Goal: Information Seeking & Learning: Learn about a topic

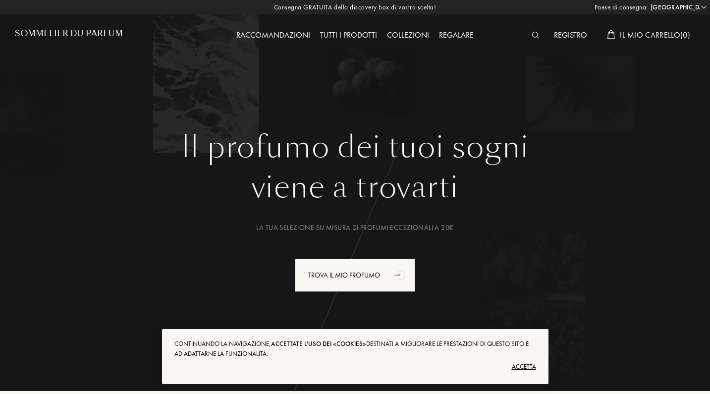
select select "IT"
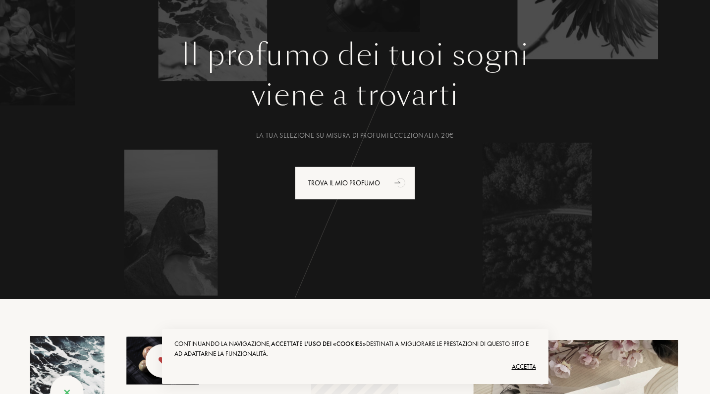
scroll to position [92, 0]
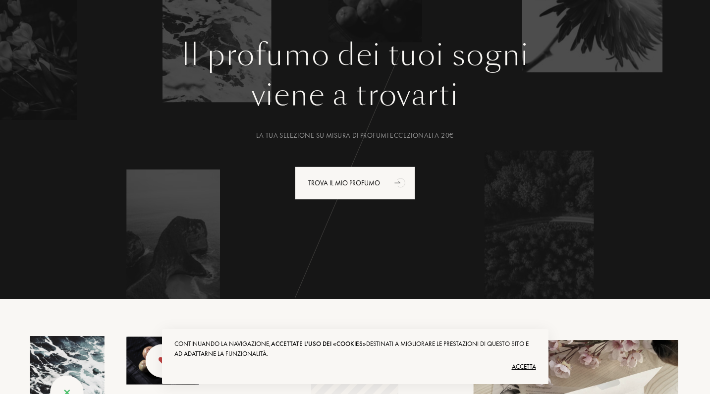
click at [522, 365] on div "Accetta" at bounding box center [354, 367] width 361 height 16
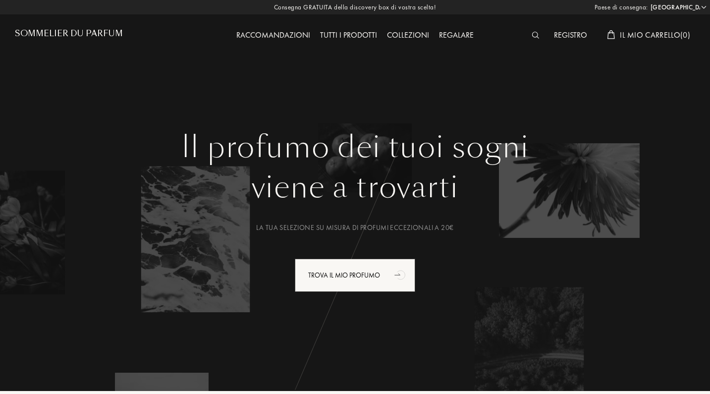
scroll to position [0, 0]
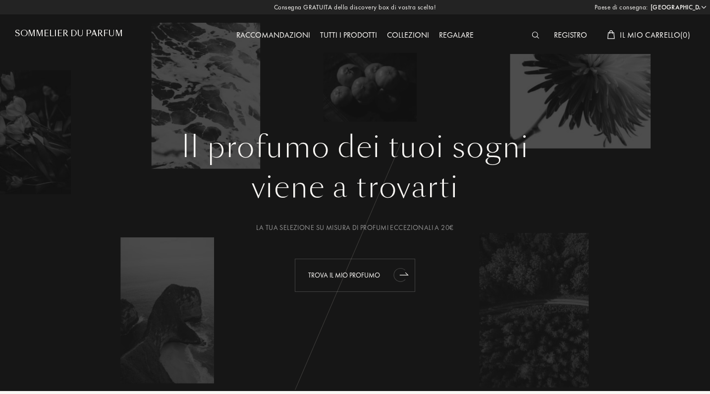
click at [350, 276] on div "Trova il mio profumo" at bounding box center [355, 274] width 120 height 33
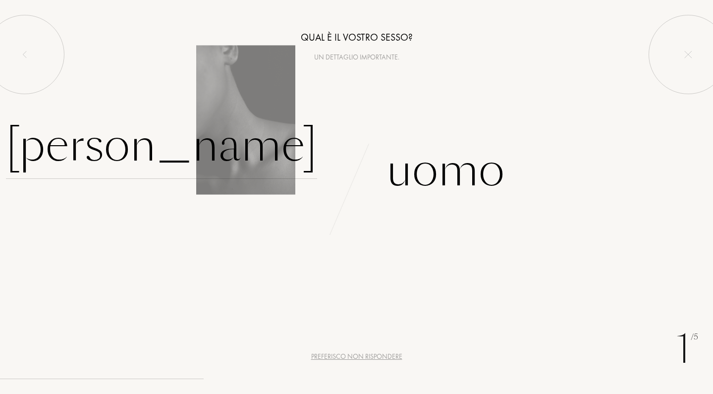
click at [263, 149] on div "[PERSON_NAME]" at bounding box center [161, 145] width 311 height 67
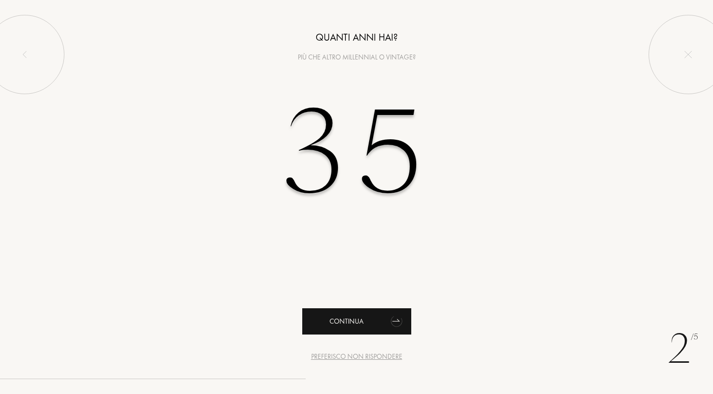
type input "35"
click at [367, 318] on div "Continua" at bounding box center [356, 321] width 109 height 26
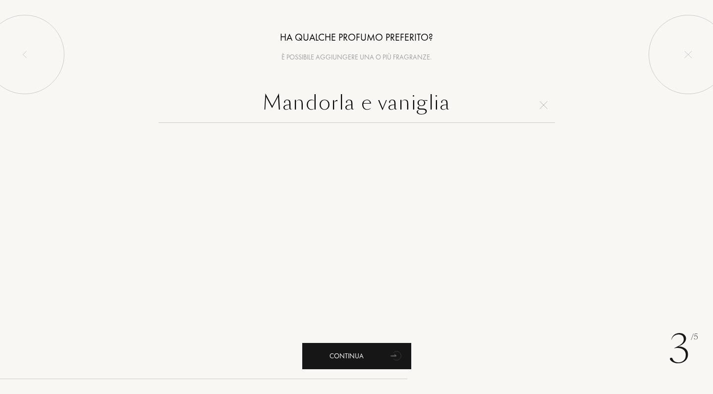
type input "Mandorla e vaniglia"
click at [363, 348] on div "Continua" at bounding box center [356, 356] width 109 height 26
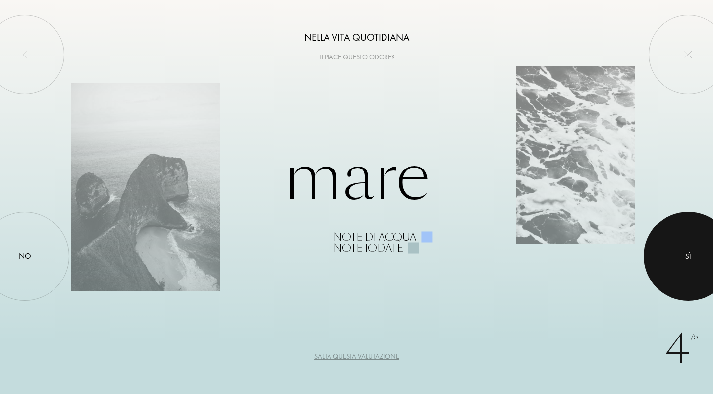
click at [687, 255] on div "Sì" at bounding box center [688, 256] width 6 height 11
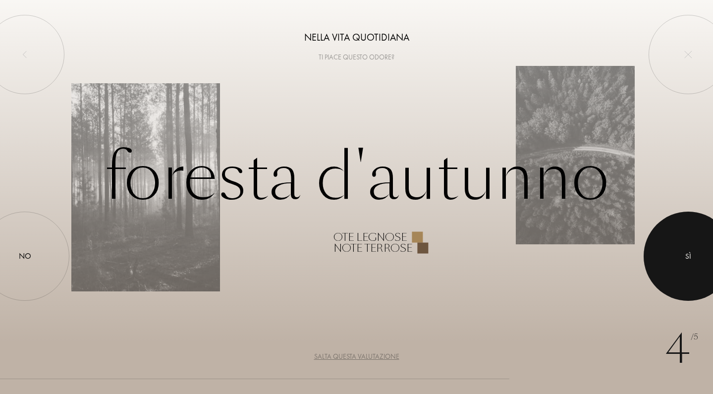
click at [687, 255] on div "Sì" at bounding box center [688, 256] width 6 height 11
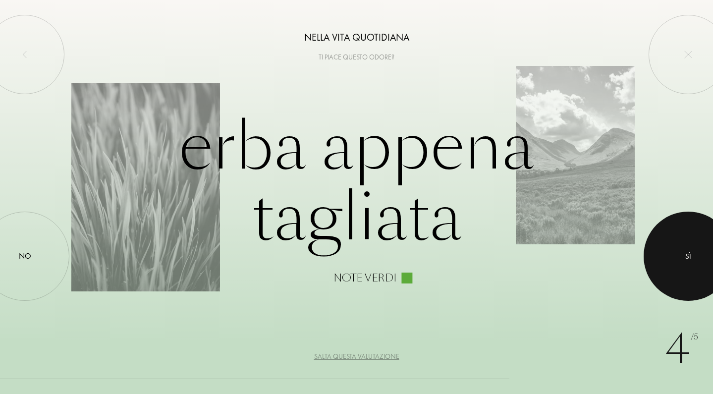
click at [687, 255] on div "Sì" at bounding box center [688, 256] width 6 height 11
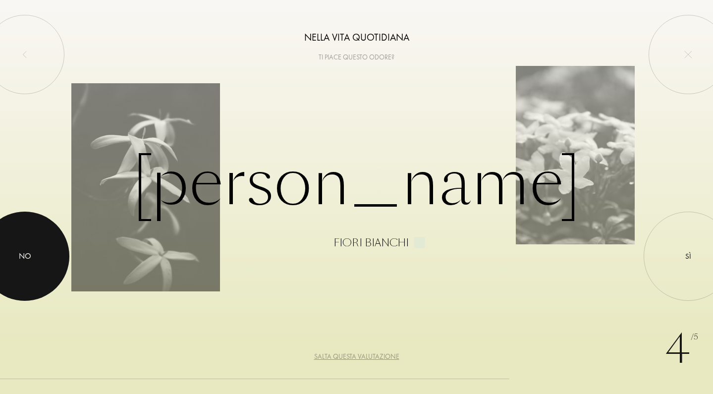
click at [44, 249] on div at bounding box center [24, 255] width 89 height 89
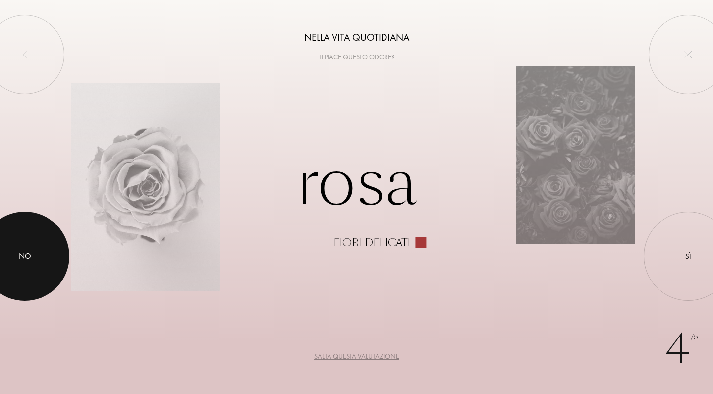
click at [33, 253] on div at bounding box center [24, 255] width 89 height 89
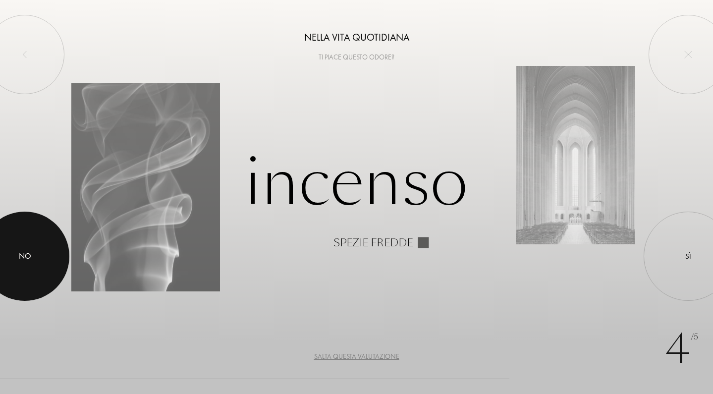
click at [23, 250] on div at bounding box center [24, 255] width 89 height 89
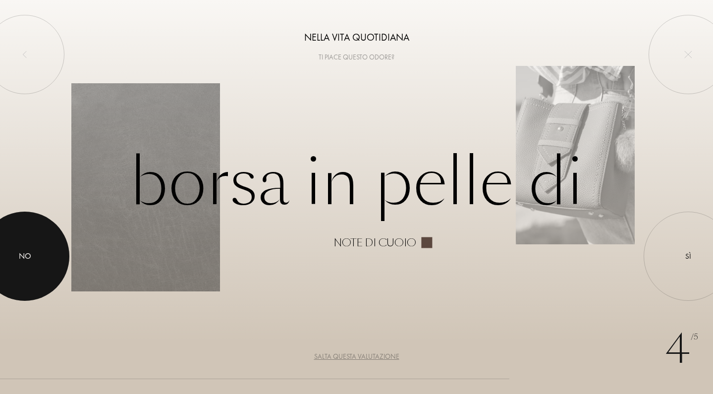
click at [23, 250] on div at bounding box center [24, 255] width 89 height 89
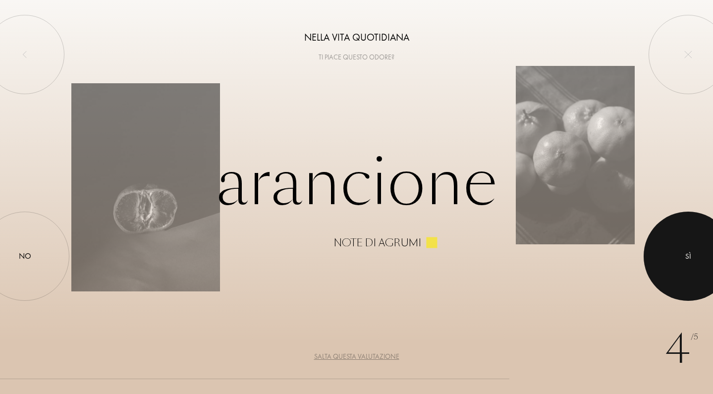
click at [668, 256] on div at bounding box center [687, 255] width 89 height 89
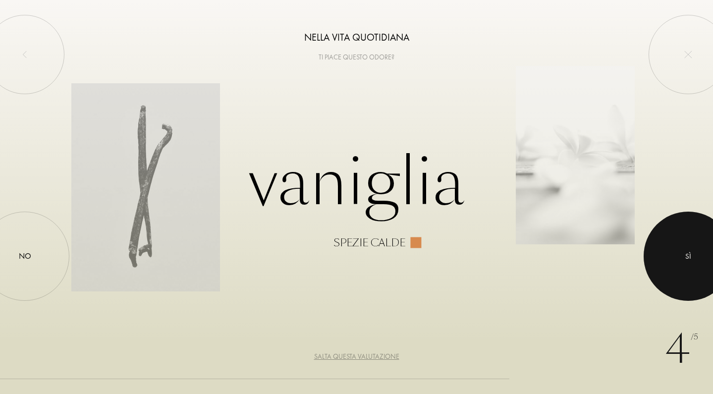
click at [686, 255] on div "Sì" at bounding box center [688, 256] width 6 height 11
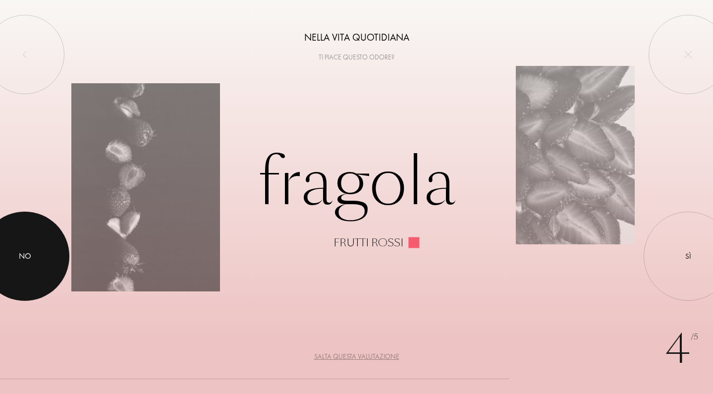
click at [49, 247] on div at bounding box center [24, 255] width 89 height 89
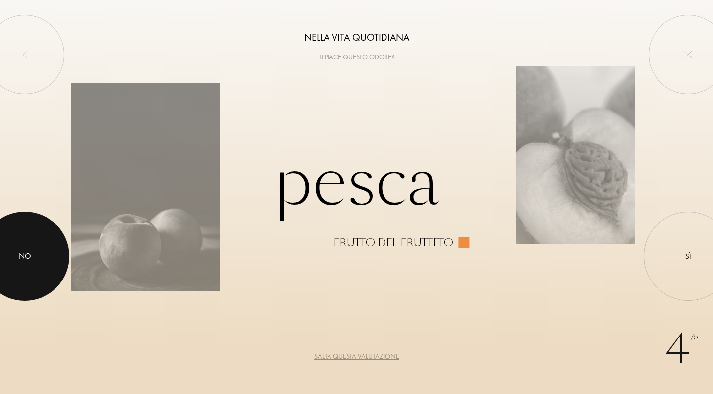
click at [49, 247] on div at bounding box center [24, 255] width 89 height 89
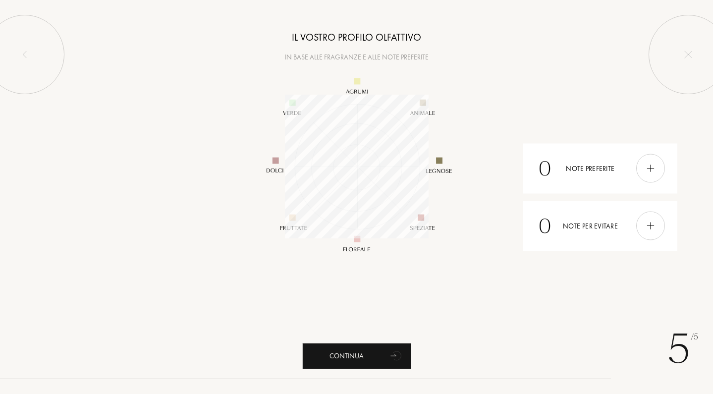
scroll to position [144, 144]
click at [653, 170] on img at bounding box center [650, 168] width 11 height 11
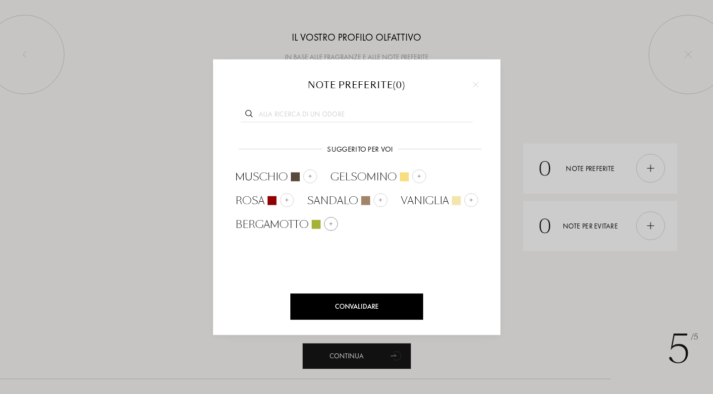
click at [332, 225] on img at bounding box center [330, 223] width 5 height 5
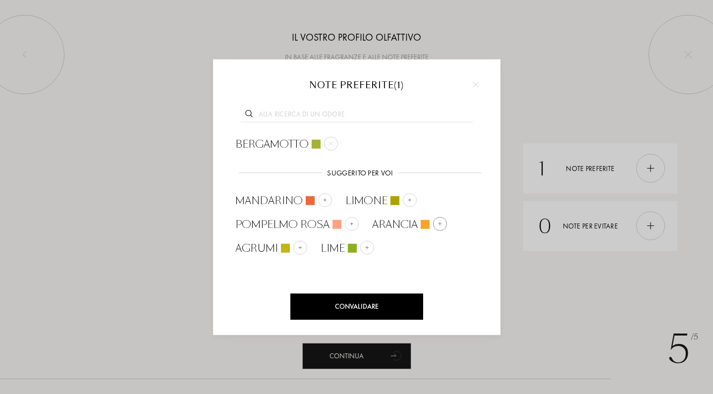
click at [435, 221] on div at bounding box center [440, 223] width 14 height 14
click at [350, 223] on img at bounding box center [351, 223] width 5 height 5
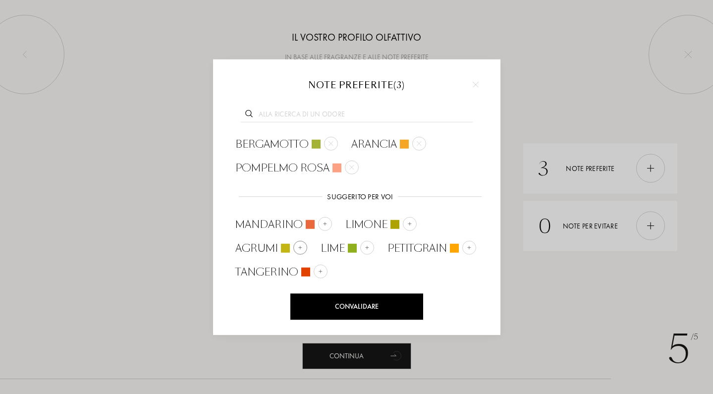
click at [301, 245] on img at bounding box center [299, 247] width 5 height 5
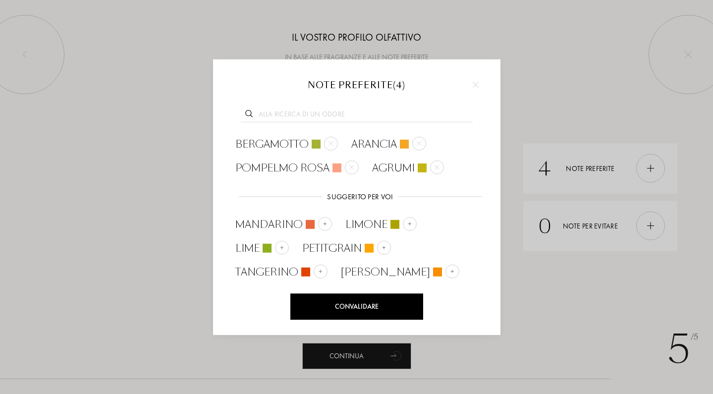
click at [352, 117] on input "text" at bounding box center [357, 115] width 232 height 13
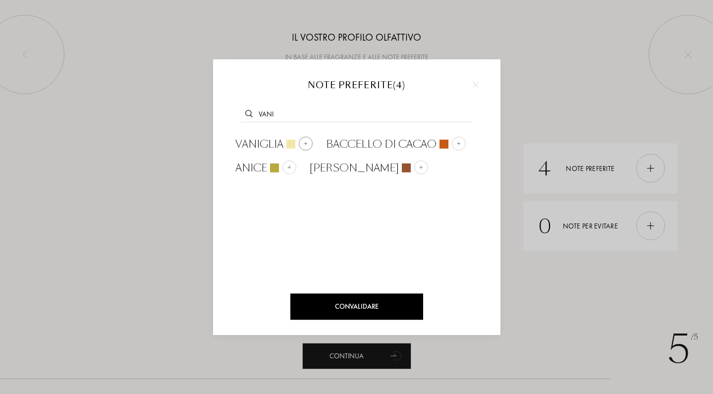
type input "vani"
click at [269, 140] on span "Vaniglia" at bounding box center [259, 144] width 48 height 15
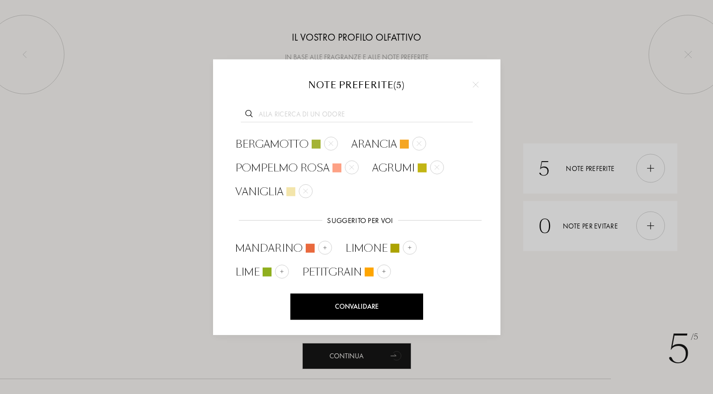
click at [339, 115] on input "text" at bounding box center [357, 115] width 232 height 13
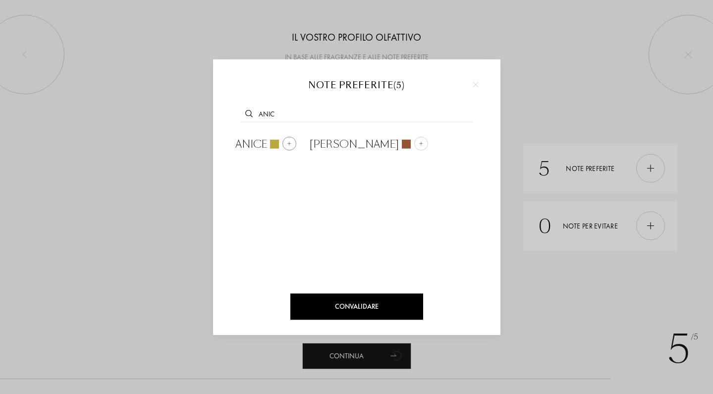
type input "anic"
click at [258, 145] on span "Anice" at bounding box center [251, 144] width 32 height 15
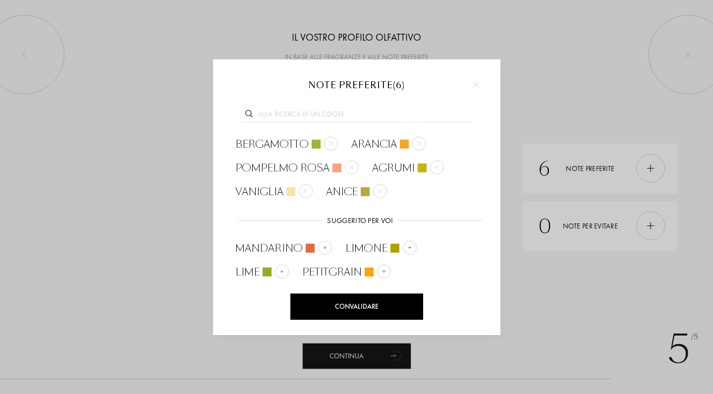
click at [284, 118] on input "text" at bounding box center [357, 115] width 232 height 13
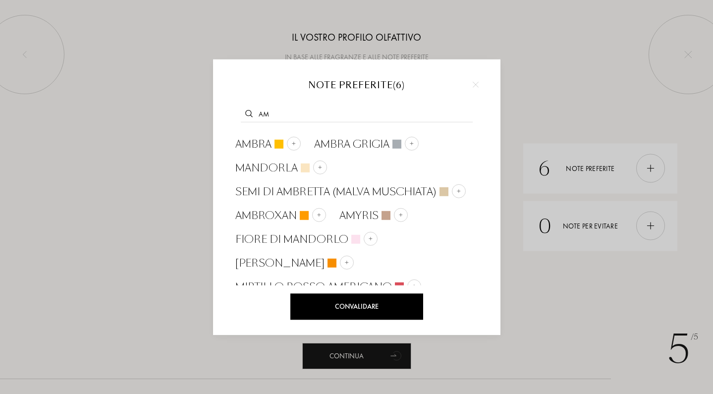
type input "a"
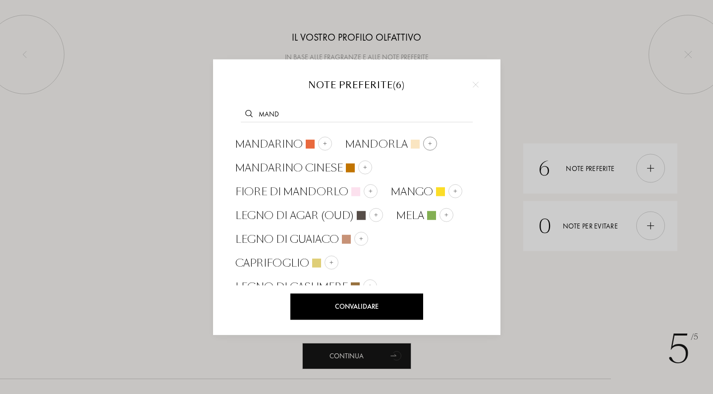
type input "mand"
click at [384, 149] on span "Mandorla" at bounding box center [376, 144] width 62 height 15
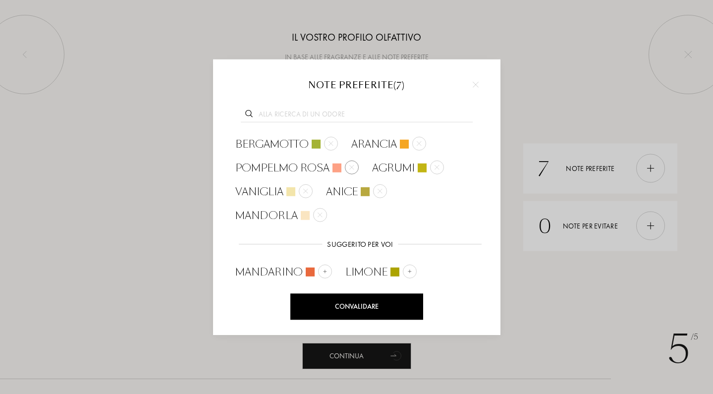
click at [351, 166] on img at bounding box center [351, 167] width 5 height 5
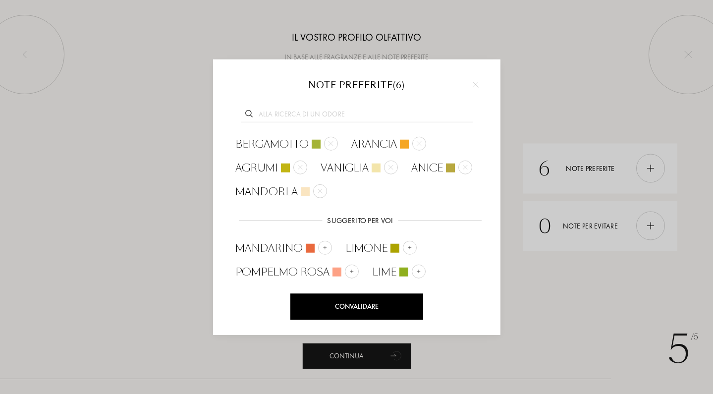
click at [365, 309] on div "Convalidare" at bounding box center [356, 306] width 133 height 26
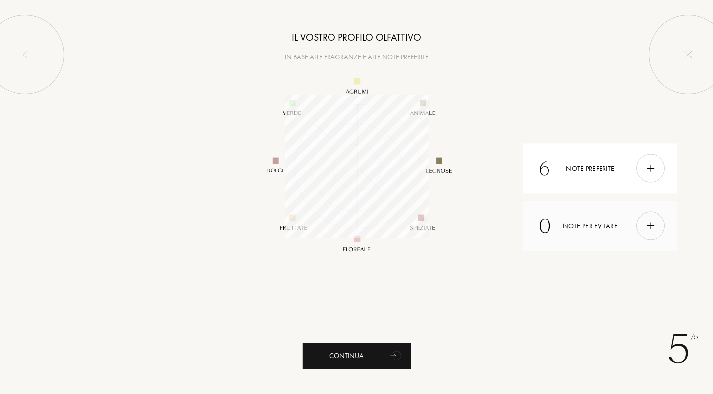
click at [657, 230] on div at bounding box center [650, 225] width 29 height 29
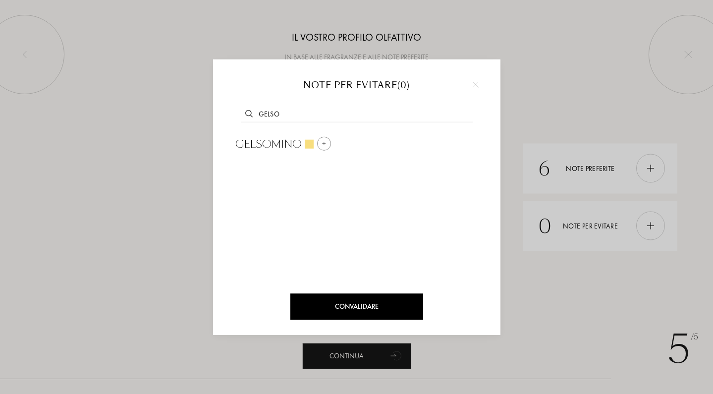
type input "gelso"
click at [279, 140] on span "Gelsomino" at bounding box center [268, 144] width 66 height 15
click at [314, 114] on input "text" at bounding box center [357, 115] width 232 height 13
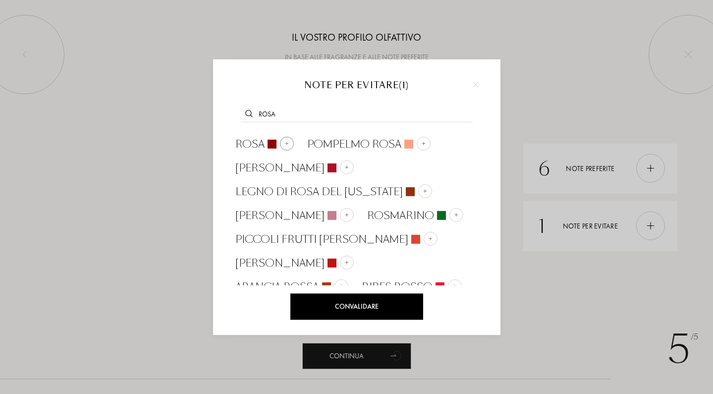
type input "rosa"
click at [253, 145] on span "Rosa" at bounding box center [249, 144] width 29 height 15
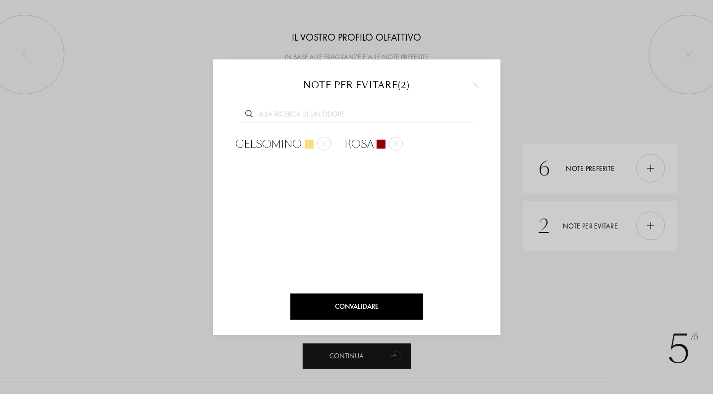
click at [361, 307] on div "Convalidare" at bounding box center [356, 306] width 133 height 26
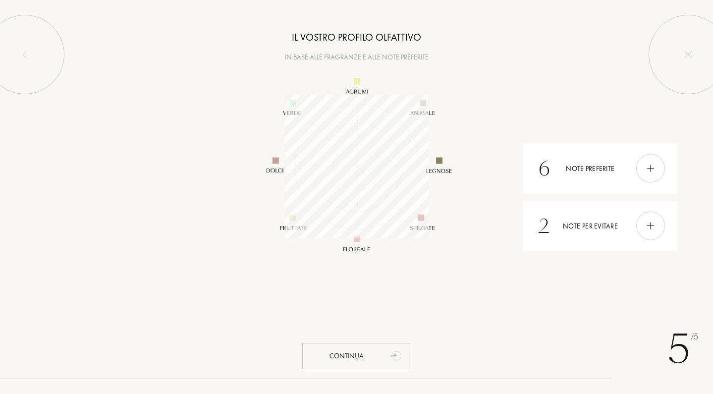
click at [349, 360] on div "Continua" at bounding box center [356, 356] width 109 height 26
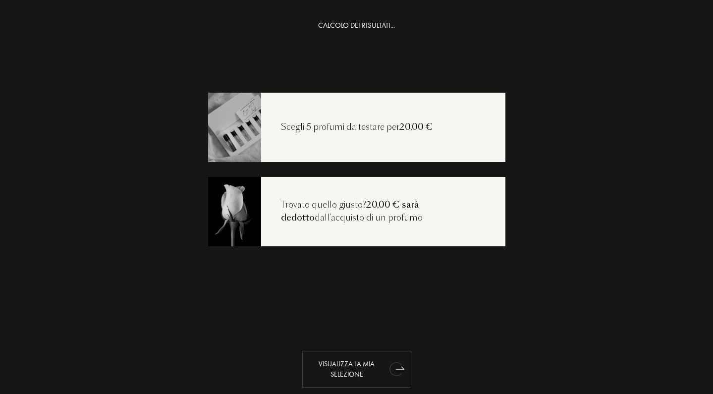
click at [352, 372] on div "Visualizza la mia selezione" at bounding box center [356, 369] width 109 height 37
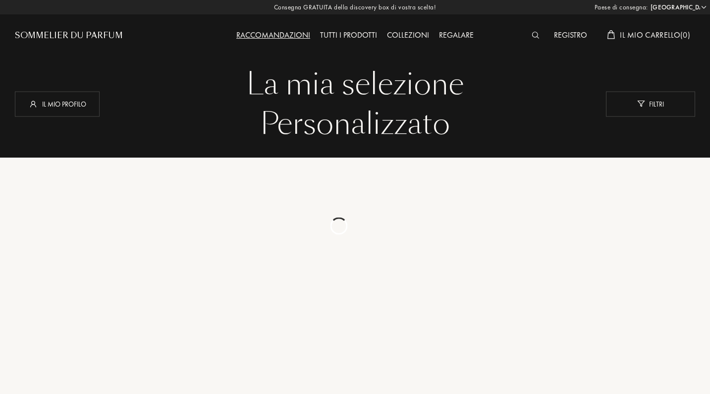
select select "IT"
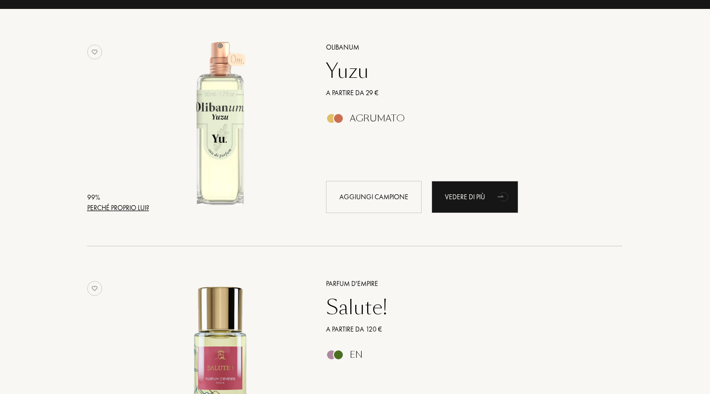
scroll to position [134, 0]
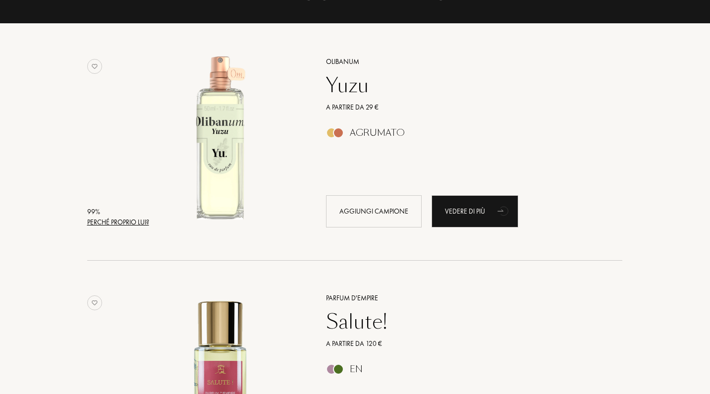
click at [115, 219] on div "Perché proprio lui?" at bounding box center [118, 222] width 62 height 10
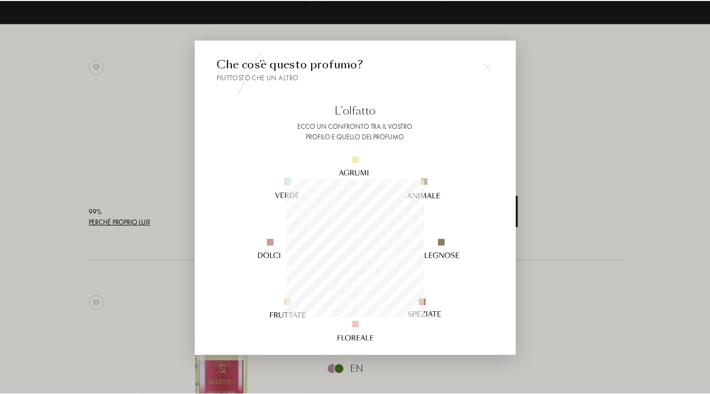
scroll to position [139, 139]
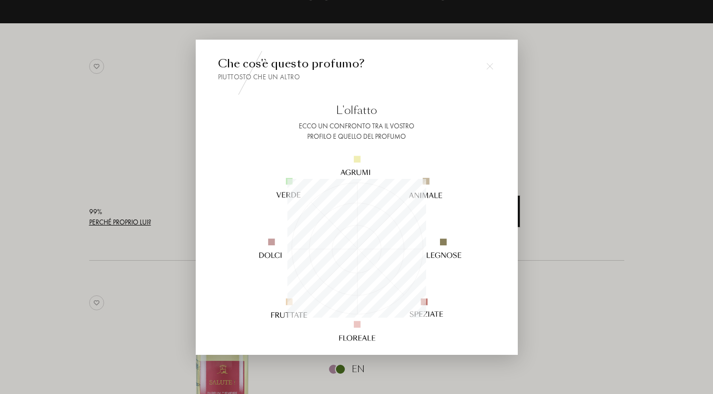
click at [482, 69] on div at bounding box center [490, 66] width 20 height 20
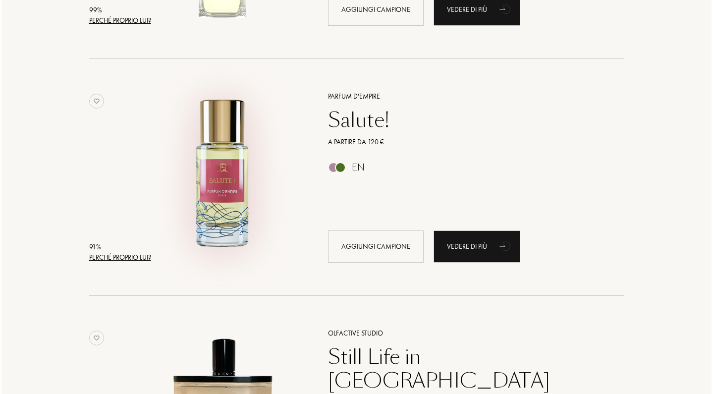
scroll to position [344, 0]
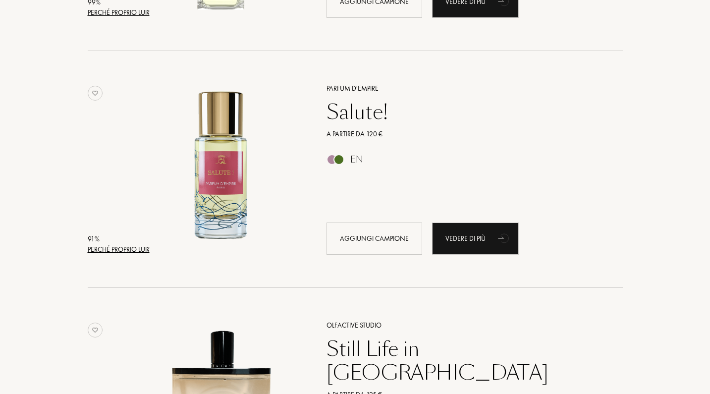
click at [117, 250] on div "Perché proprio lui?" at bounding box center [119, 249] width 62 height 10
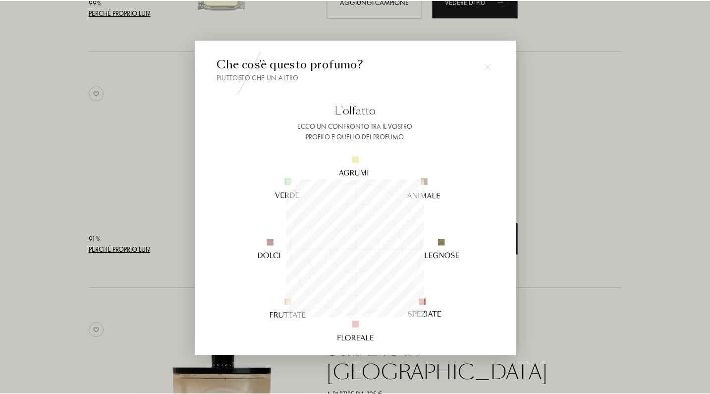
scroll to position [139, 139]
click at [157, 153] on div at bounding box center [356, 197] width 713 height 394
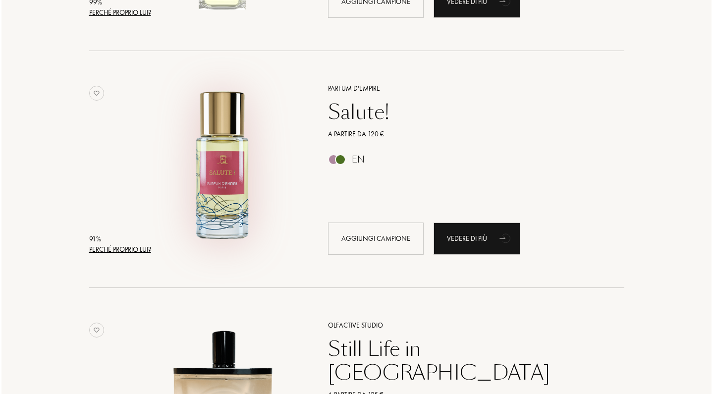
scroll to position [657, 0]
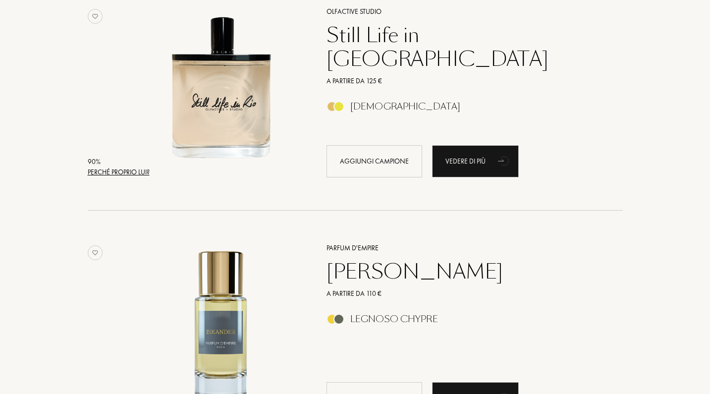
click at [116, 175] on div "Perché proprio lui?" at bounding box center [119, 172] width 62 height 10
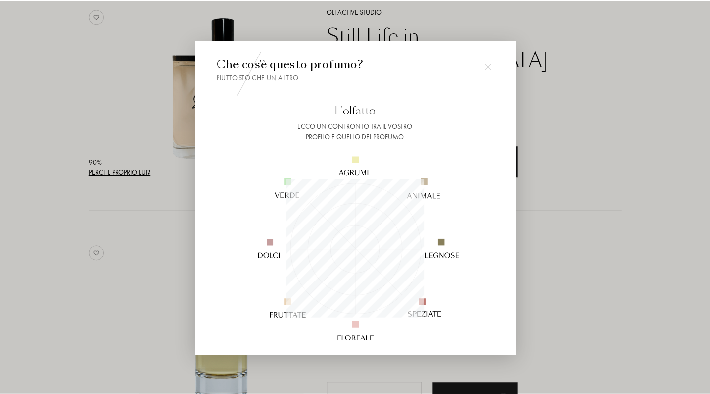
scroll to position [139, 139]
click at [127, 114] on div at bounding box center [356, 197] width 713 height 394
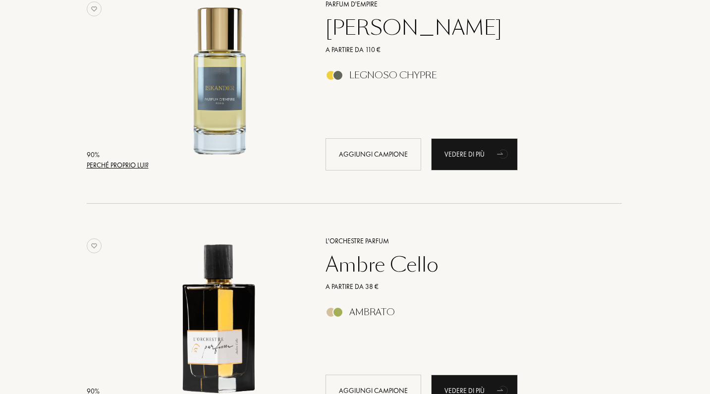
scroll to position [1011, 1]
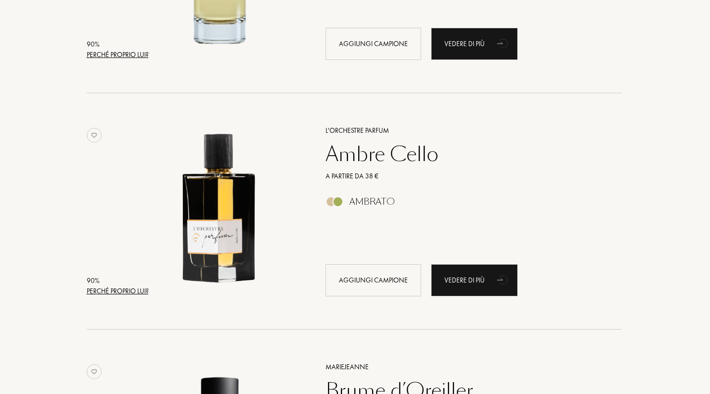
click at [111, 290] on div "Perché proprio lui?" at bounding box center [118, 291] width 62 height 10
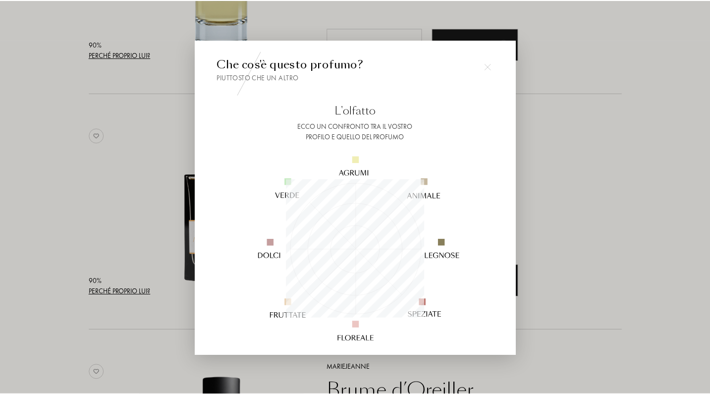
scroll to position [139, 139]
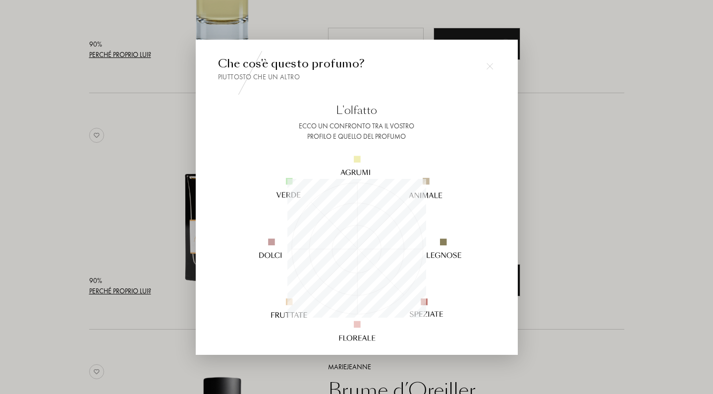
click at [492, 58] on div at bounding box center [490, 66] width 20 height 20
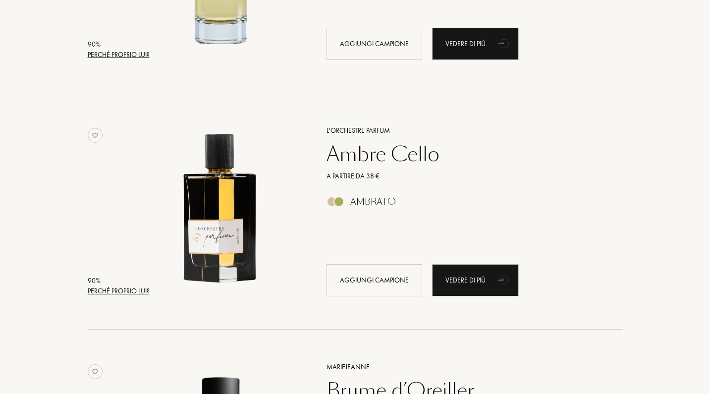
click at [381, 199] on div "Ambrato" at bounding box center [373, 201] width 46 height 11
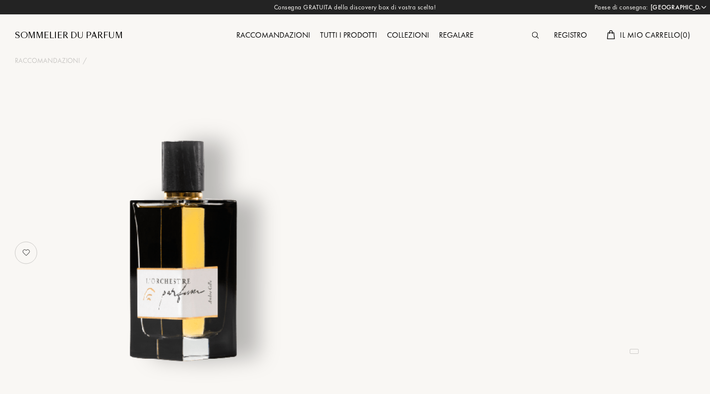
select select "IT"
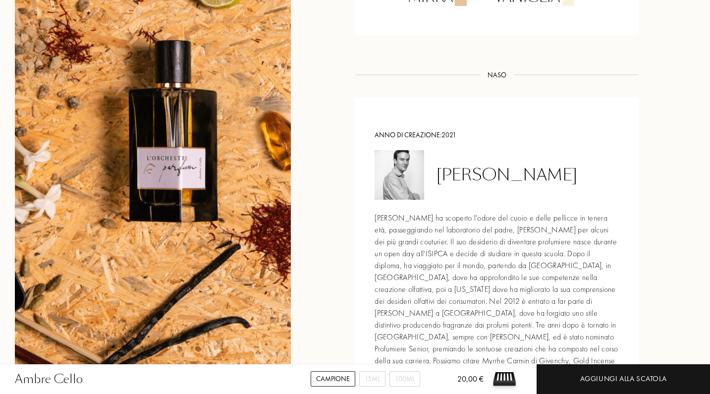
scroll to position [1093, 0]
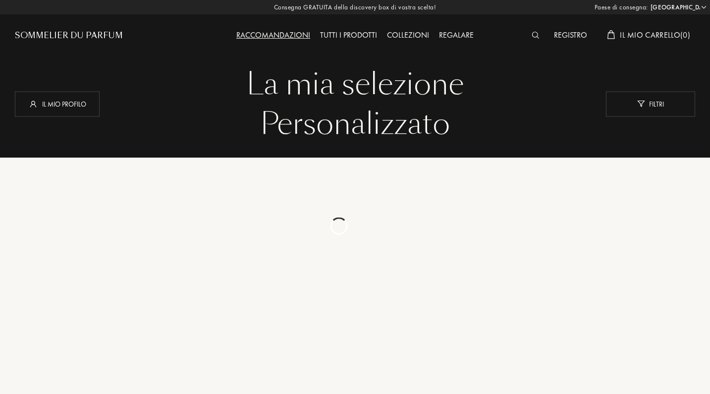
select select "IT"
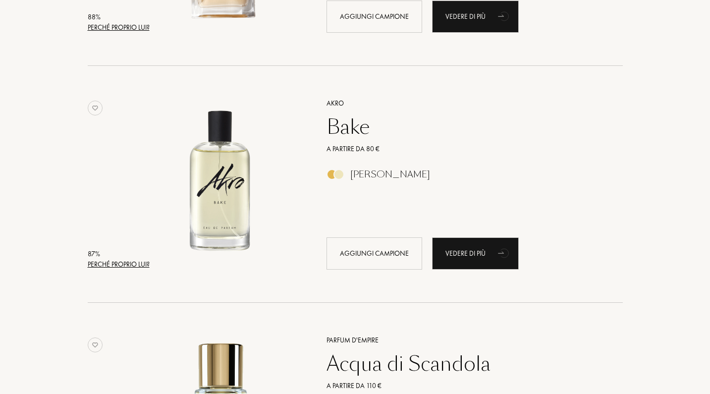
scroll to position [1748, 0]
click at [351, 172] on div "[PERSON_NAME]" at bounding box center [390, 173] width 80 height 11
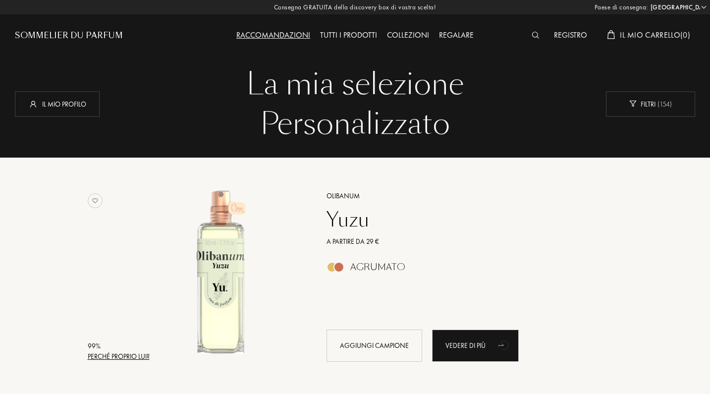
scroll to position [0, 0]
click at [99, 36] on div "Sommelier du Parfum" at bounding box center [69, 36] width 108 height 12
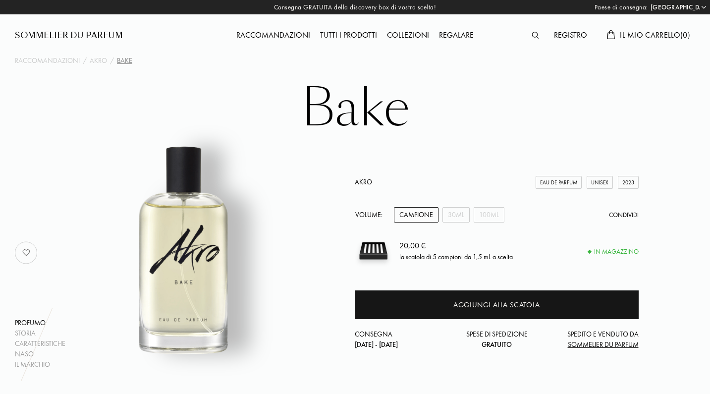
select select "IT"
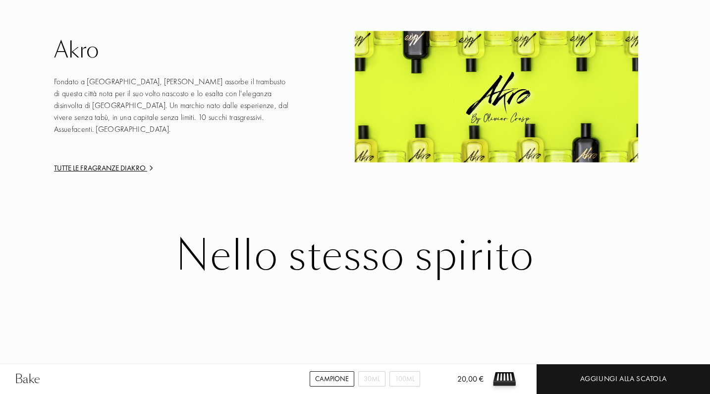
scroll to position [1411, 1]
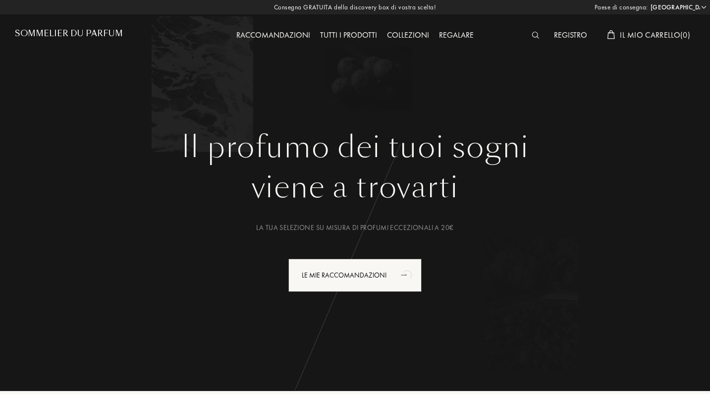
select select "IT"
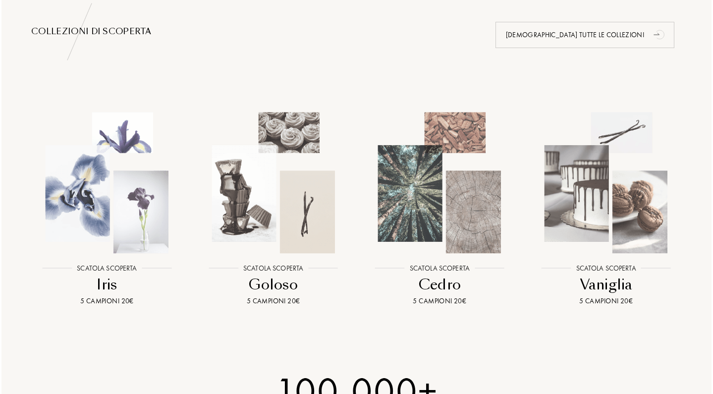
scroll to position [1049, 0]
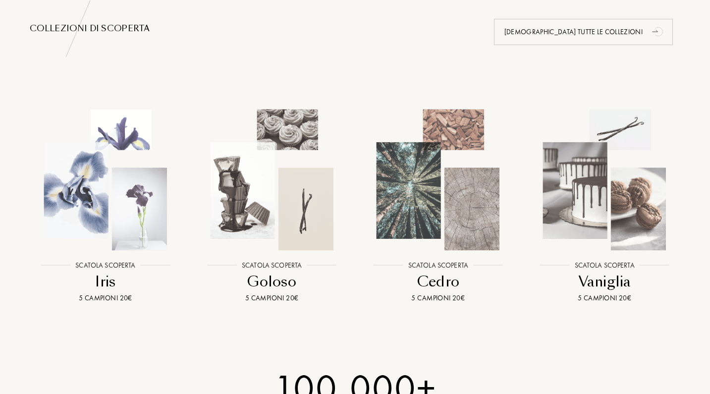
click at [612, 188] on img at bounding box center [604, 180] width 150 height 150
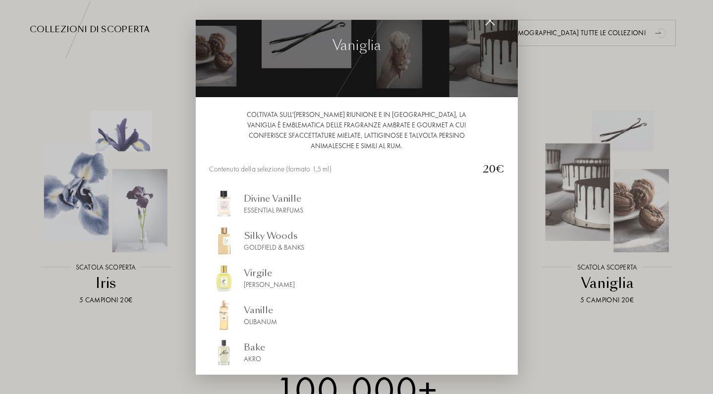
scroll to position [70, 0]
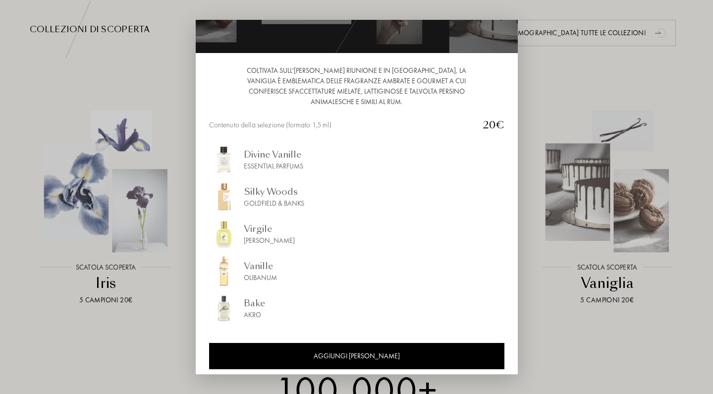
click at [177, 337] on div at bounding box center [356, 197] width 713 height 394
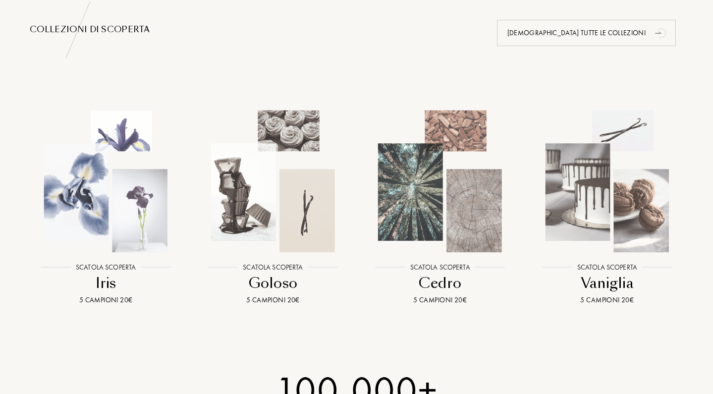
click at [264, 207] on img at bounding box center [273, 181] width 151 height 151
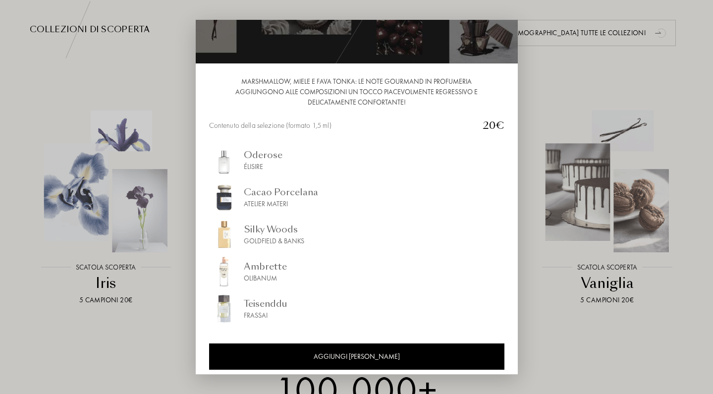
scroll to position [59, 0]
click at [258, 306] on div "Teisenddu" at bounding box center [266, 302] width 44 height 13
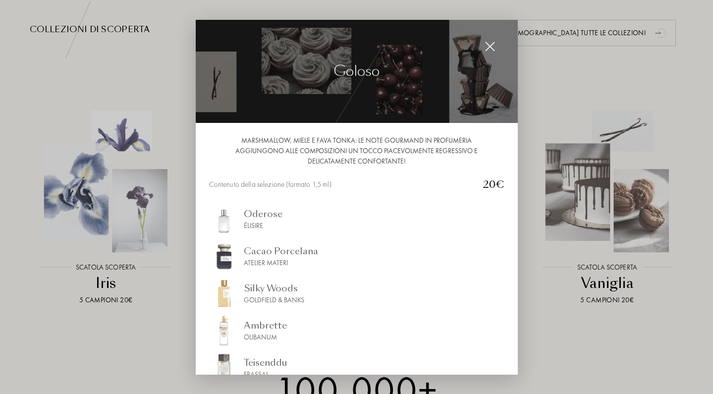
scroll to position [0, 0]
click at [489, 49] on img at bounding box center [489, 46] width 11 height 11
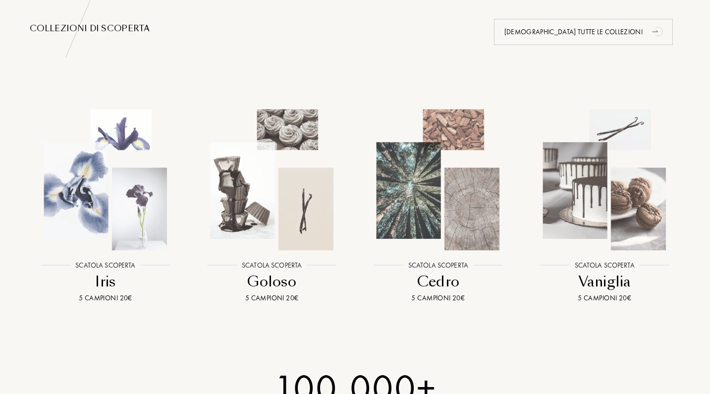
click at [594, 185] on img at bounding box center [604, 180] width 150 height 150
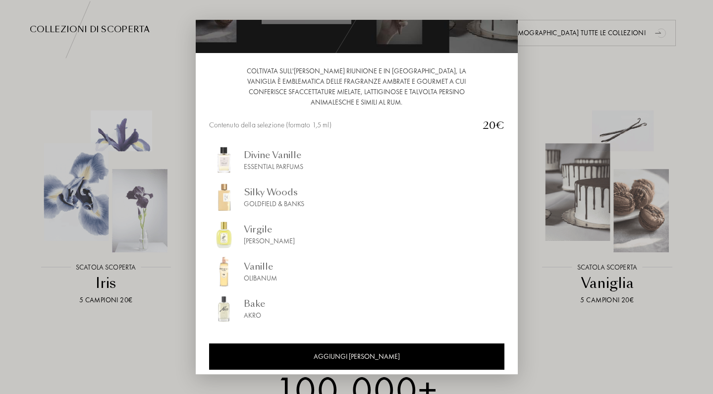
scroll to position [70, 0]
click at [539, 63] on div at bounding box center [356, 197] width 713 height 394
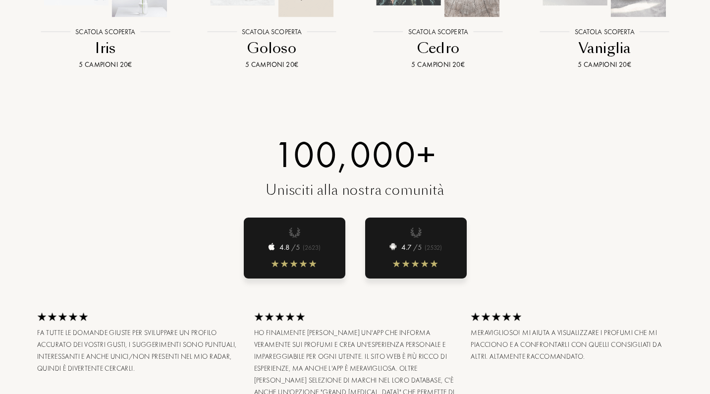
scroll to position [779, 0]
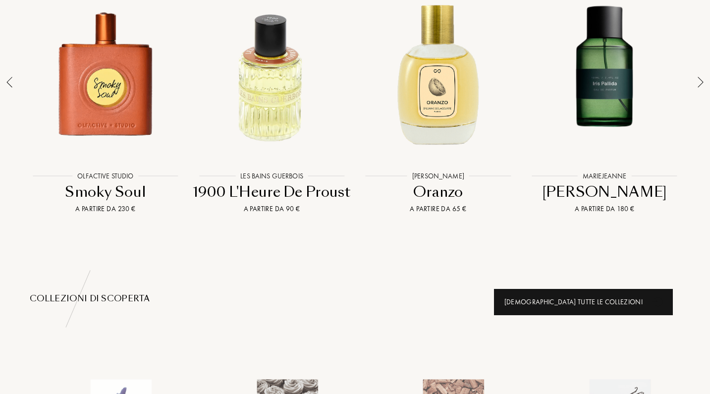
click at [620, 290] on div "Vedi tutte le collezioni" at bounding box center [583, 302] width 179 height 26
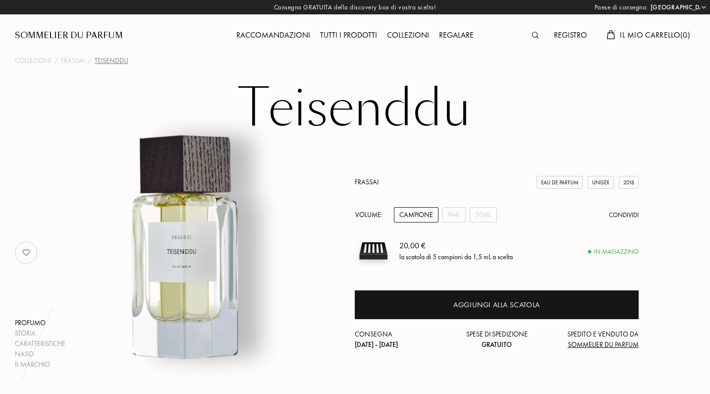
select select "IT"
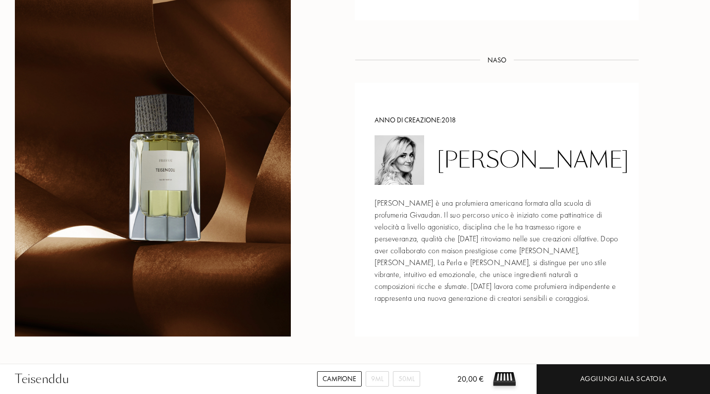
scroll to position [1115, 0]
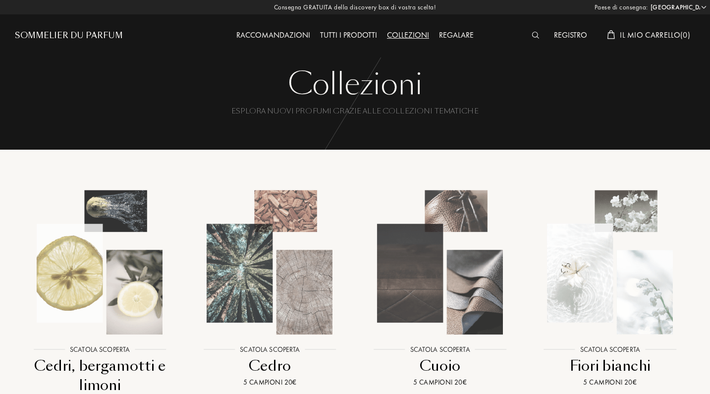
select select "IT"
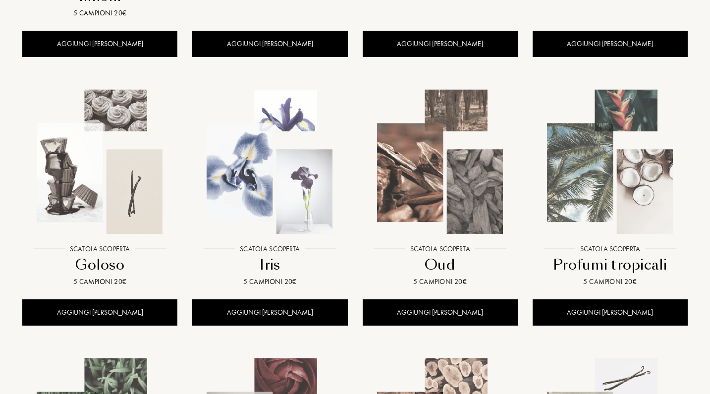
scroll to position [389, 0]
click at [454, 202] on img at bounding box center [439, 161] width 153 height 153
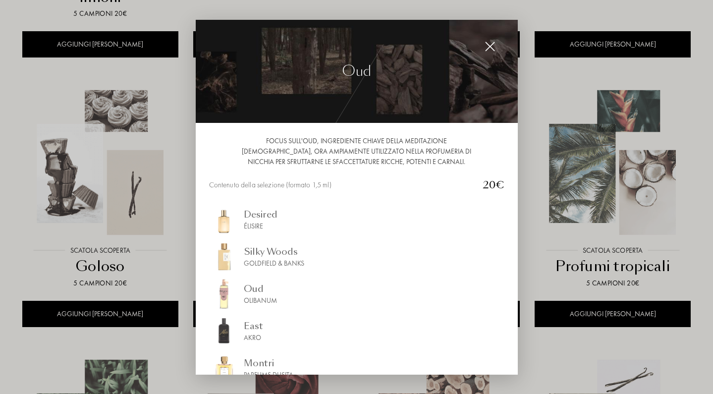
click at [256, 287] on div "Oud" at bounding box center [260, 287] width 33 height 13
click at [490, 49] on img at bounding box center [489, 46] width 11 height 11
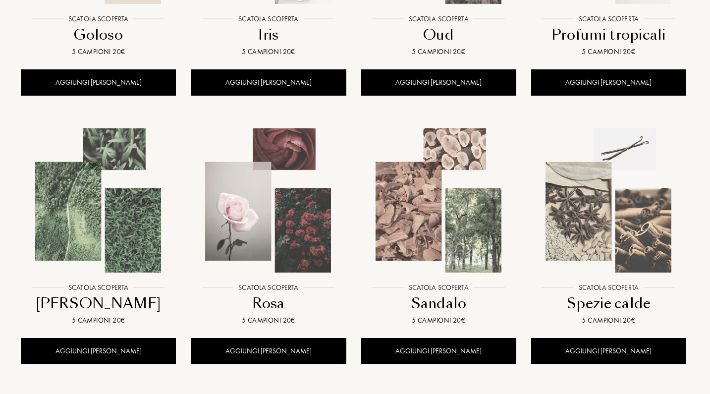
scroll to position [640, 1]
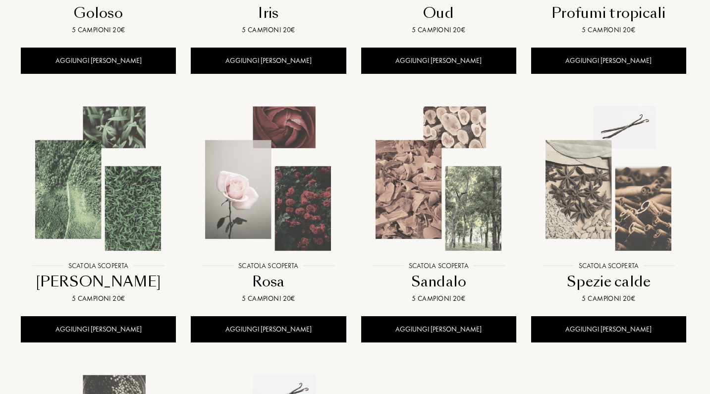
click at [110, 176] on img at bounding box center [98, 178] width 153 height 153
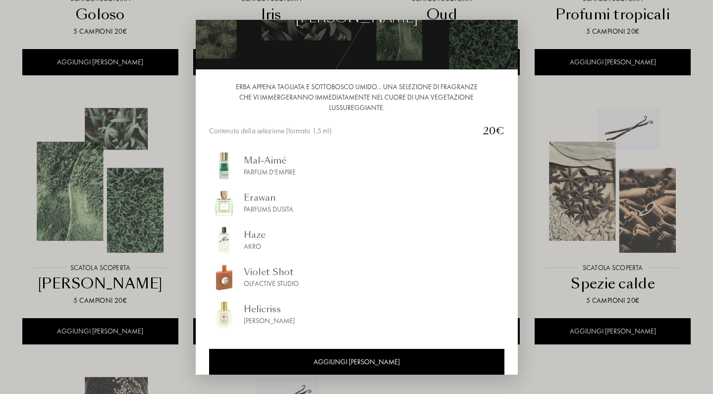
scroll to position [54, 0]
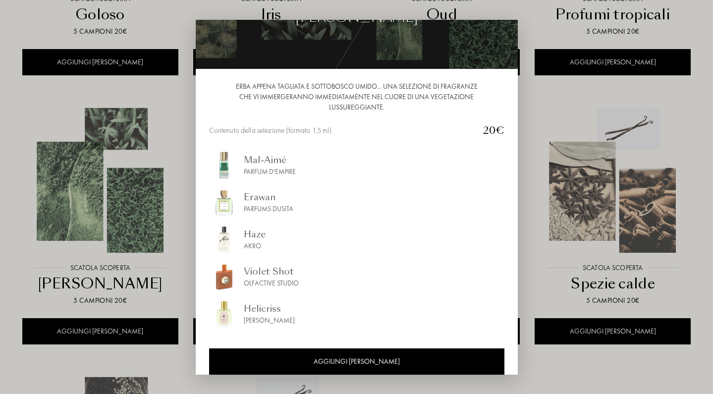
click at [253, 236] on div "Haze" at bounding box center [255, 233] width 22 height 13
click at [550, 101] on div at bounding box center [356, 197] width 713 height 394
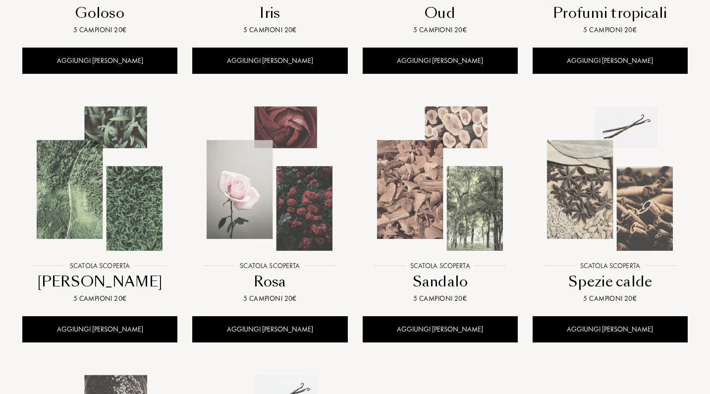
click at [583, 160] on img at bounding box center [609, 178] width 153 height 153
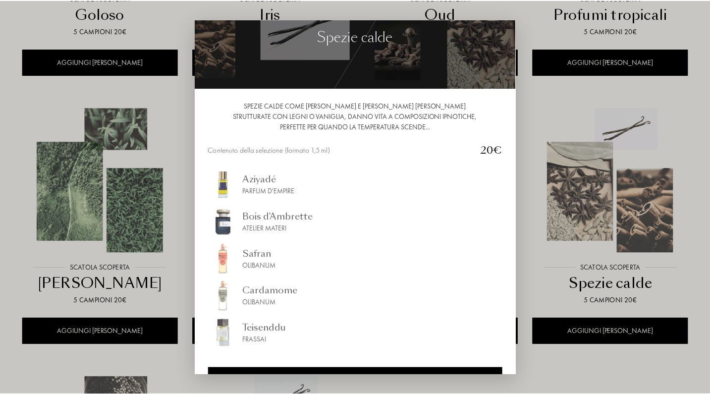
scroll to position [32, 0]
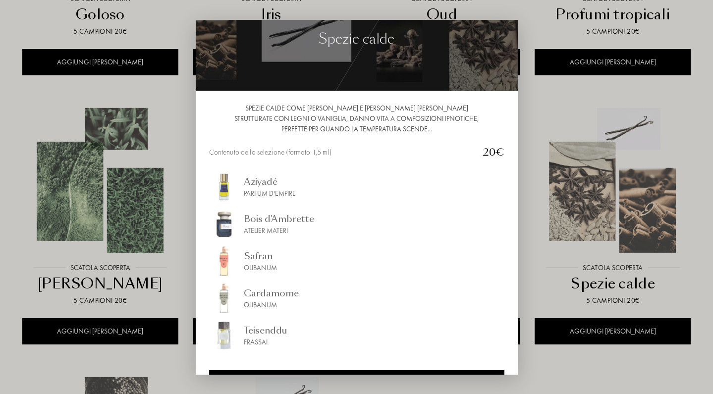
click at [535, 128] on div at bounding box center [356, 197] width 713 height 394
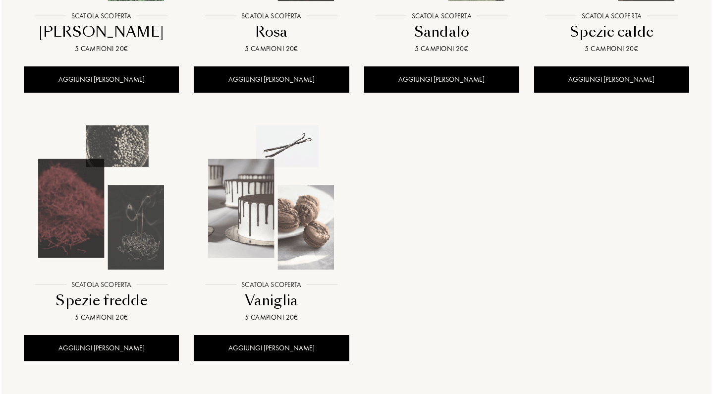
scroll to position [889, 0]
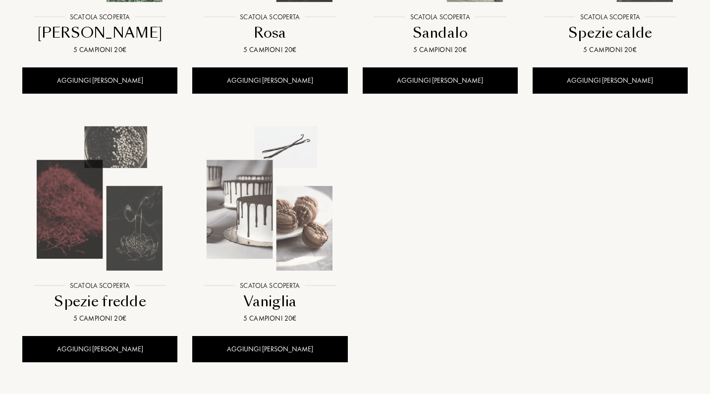
click at [136, 214] on img at bounding box center [99, 198] width 153 height 153
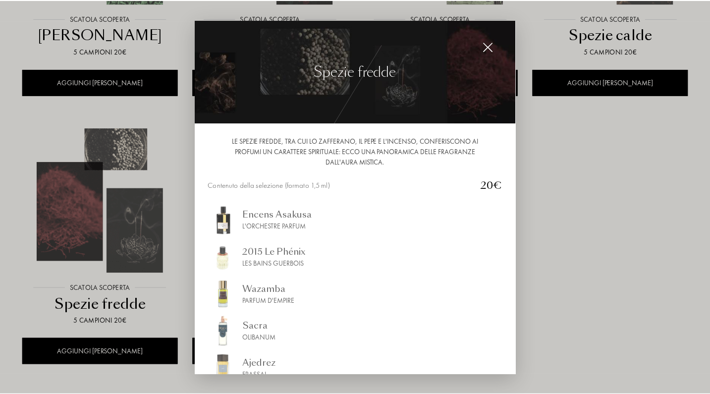
scroll to position [64, 0]
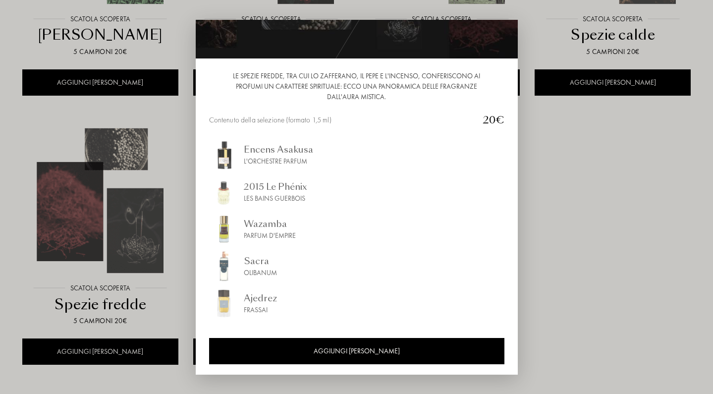
click at [527, 115] on div at bounding box center [356, 197] width 713 height 394
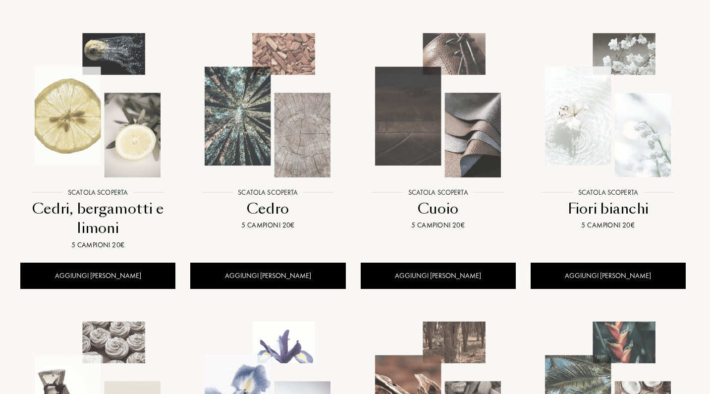
scroll to position [153, 2]
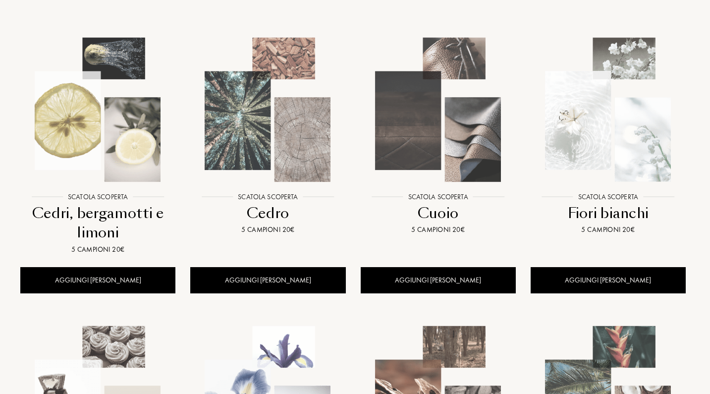
click at [137, 128] on img at bounding box center [97, 109] width 153 height 153
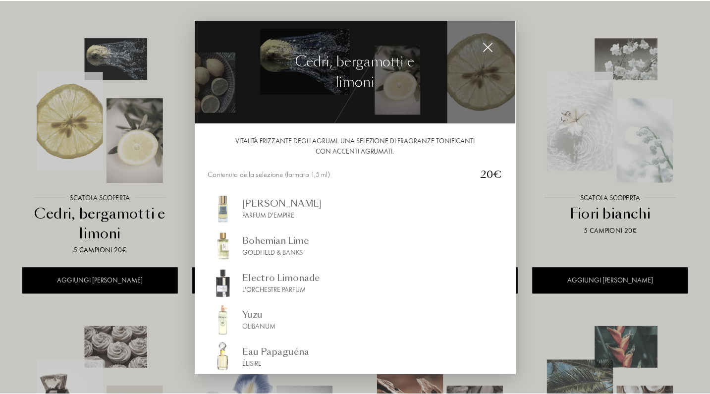
scroll to position [0, 0]
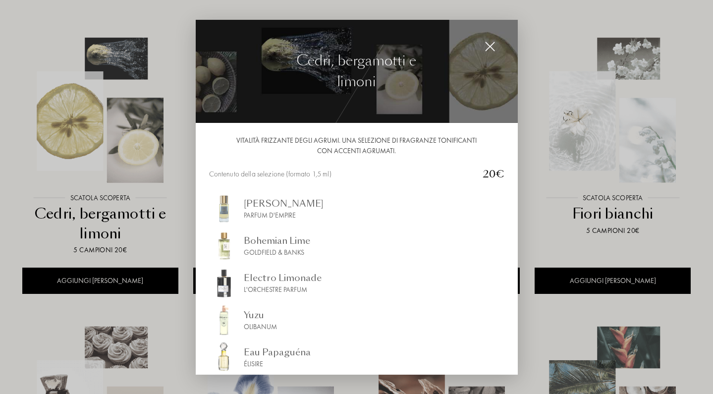
click at [491, 48] on img at bounding box center [489, 46] width 11 height 11
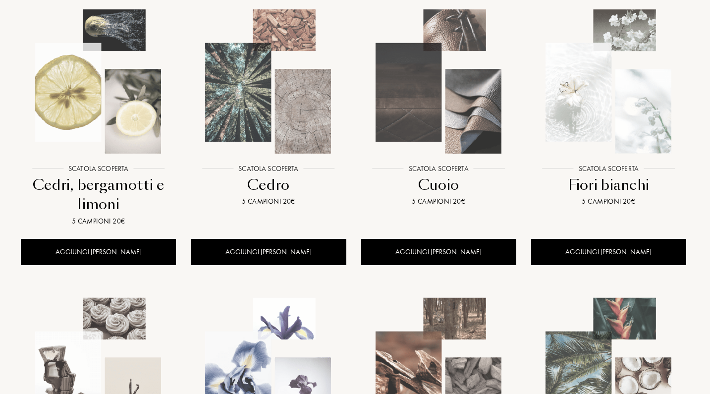
scroll to position [0, 1]
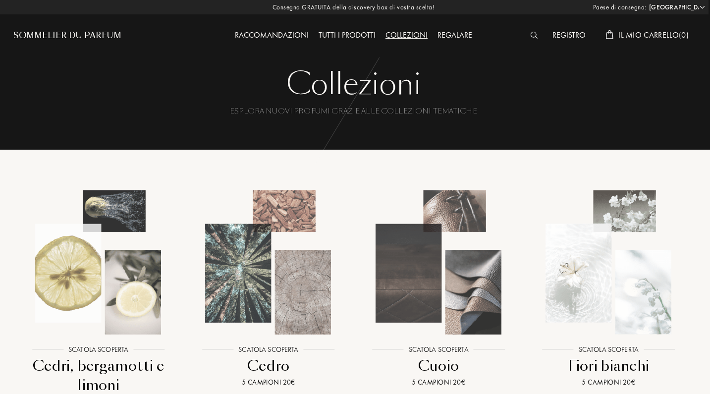
click at [110, 32] on div "Sommelier du Parfum" at bounding box center [67, 36] width 108 height 12
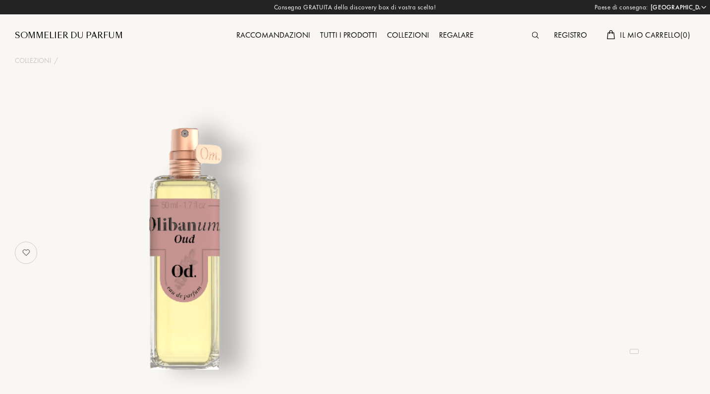
select select "IT"
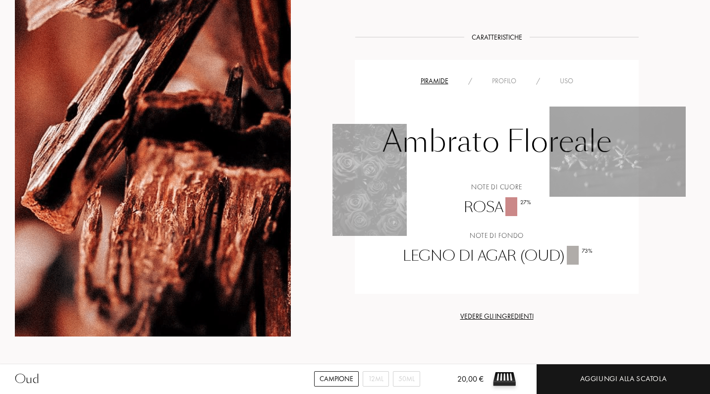
scroll to position [691, 2]
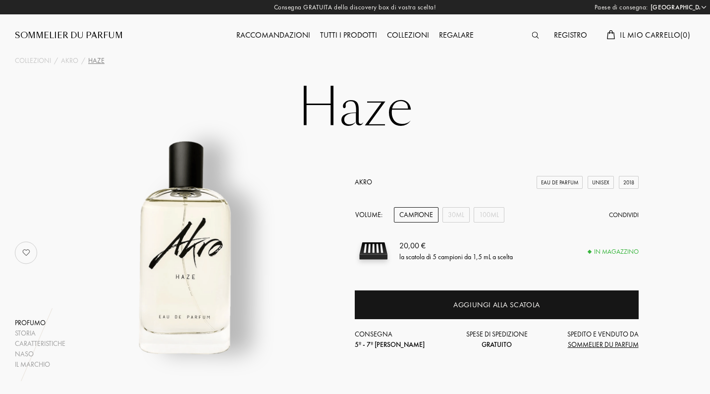
select select "IT"
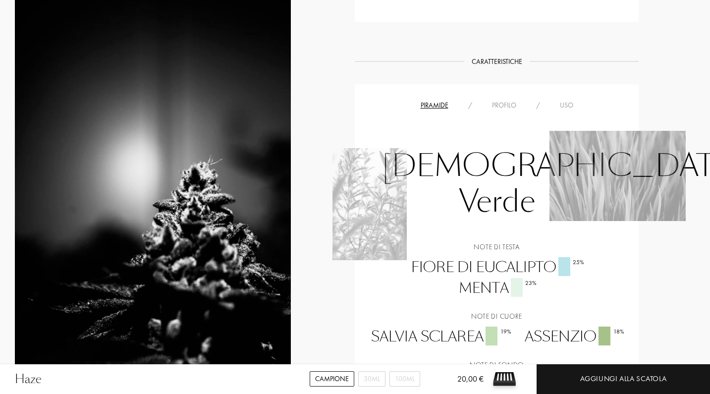
scroll to position [616, 0]
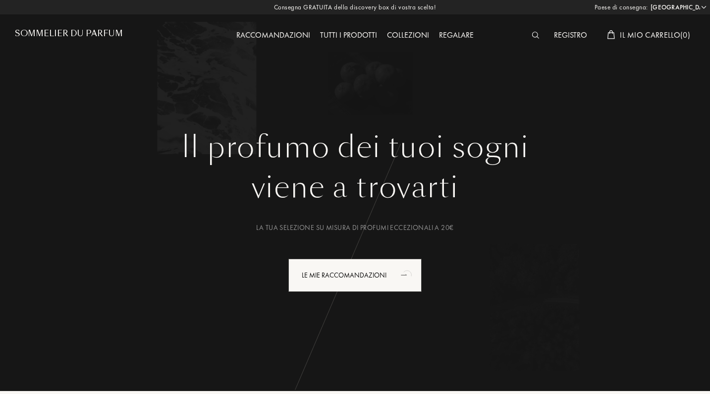
select select "IT"
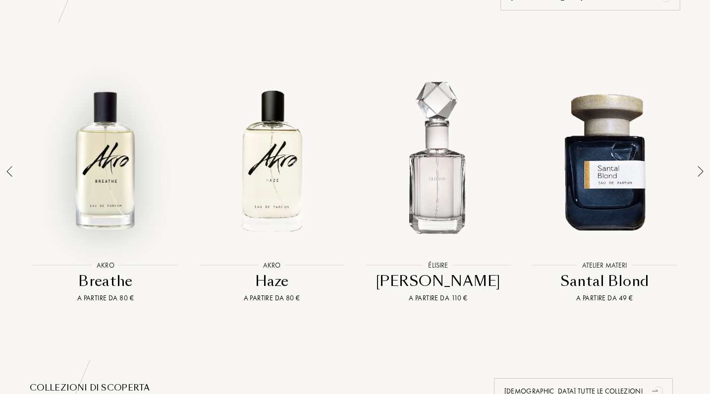
click at [104, 174] on div at bounding box center [105, 160] width 161 height 183
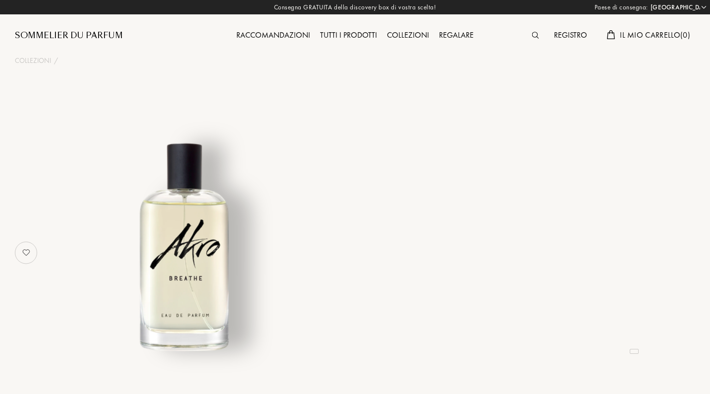
select select "IT"
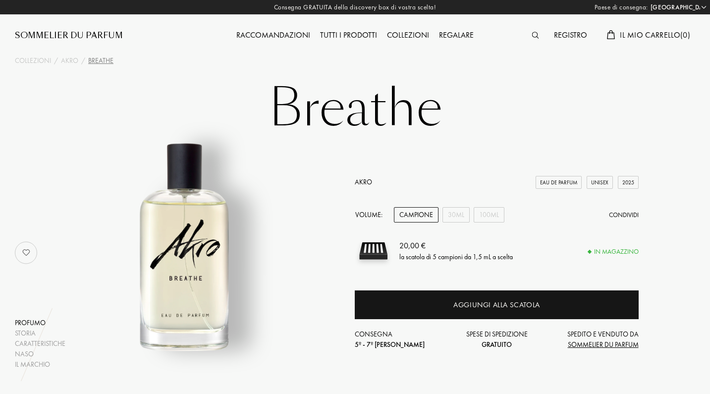
click at [458, 34] on div "Regalare" at bounding box center [456, 35] width 45 height 13
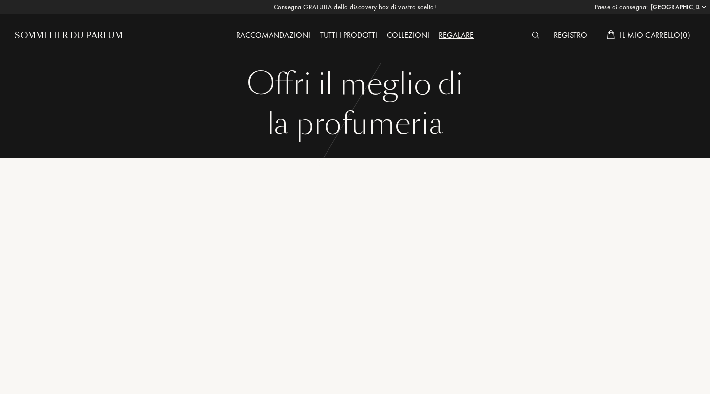
select select "IT"
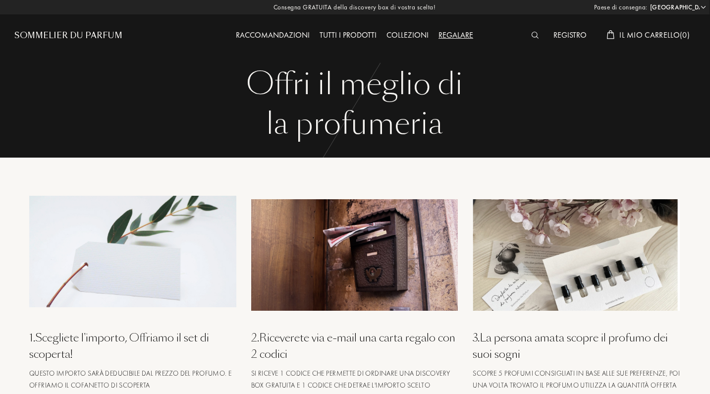
scroll to position [0, 0]
click at [355, 39] on div "Tutti i prodotti" at bounding box center [347, 35] width 67 height 13
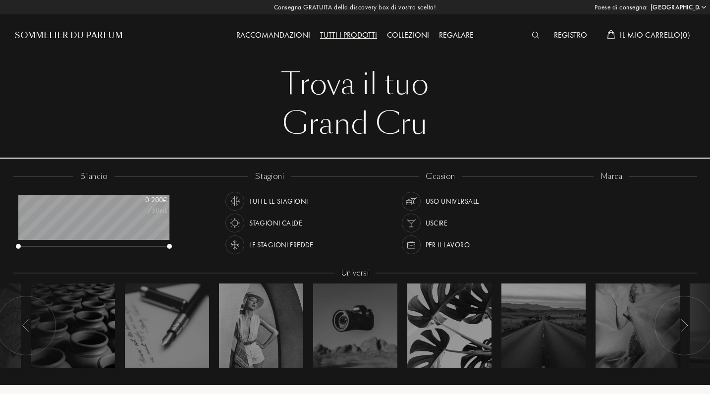
select select "IT"
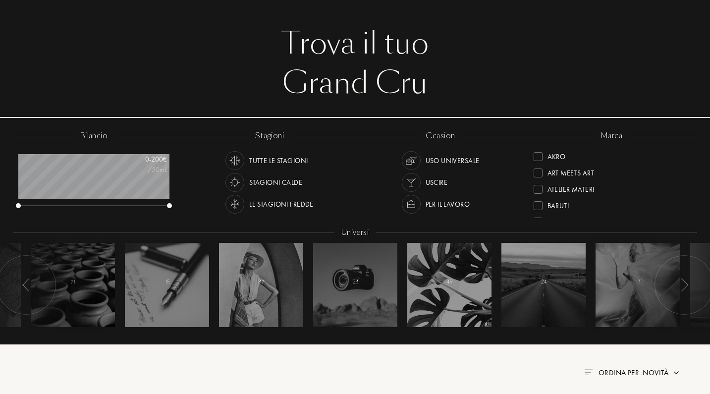
scroll to position [39, 0]
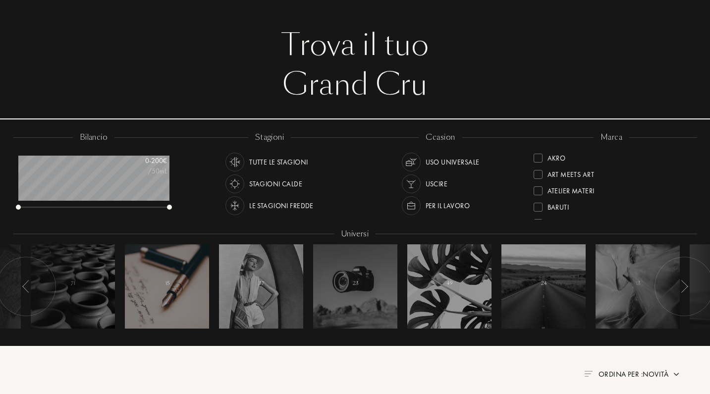
click at [179, 283] on div at bounding box center [167, 286] width 84 height 84
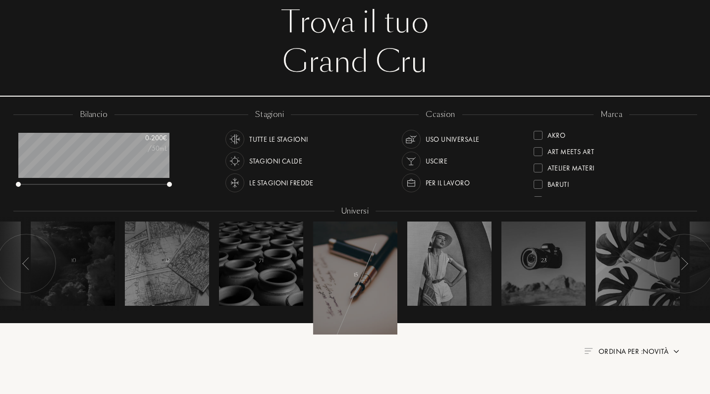
click at [358, 294] on div at bounding box center [355, 277] width 84 height 113
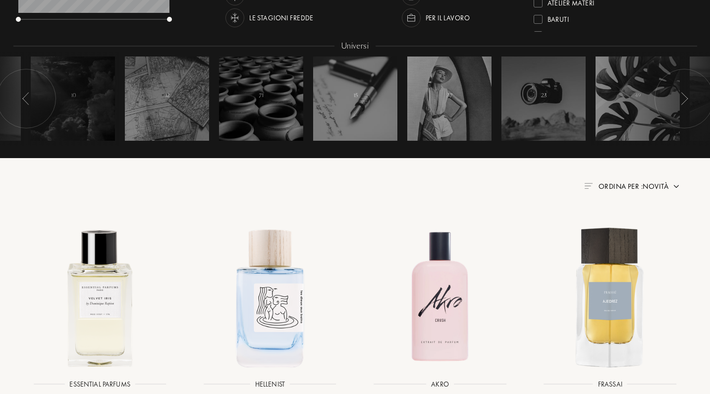
scroll to position [199, 0]
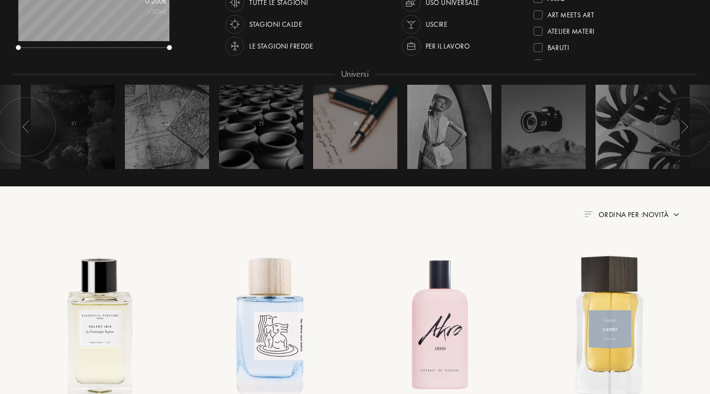
click at [360, 128] on div at bounding box center [355, 127] width 84 height 84
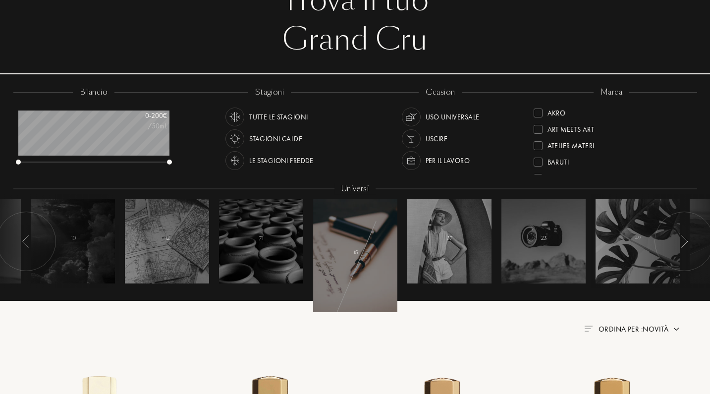
scroll to position [84, 0]
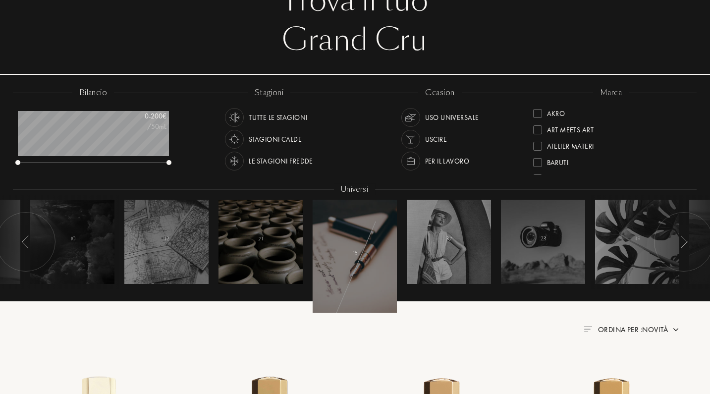
click at [254, 254] on div at bounding box center [260, 242] width 84 height 84
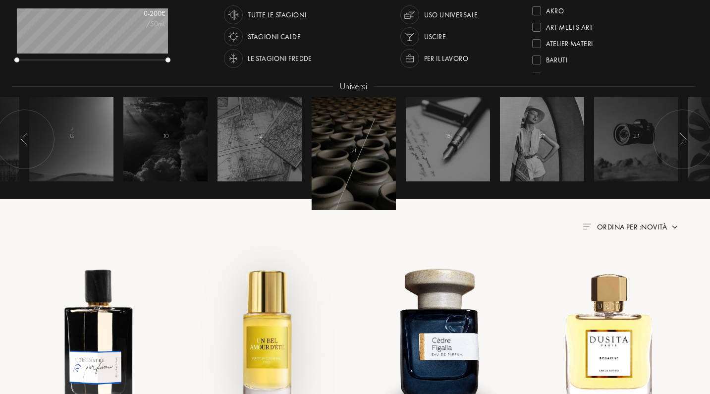
scroll to position [149, 1]
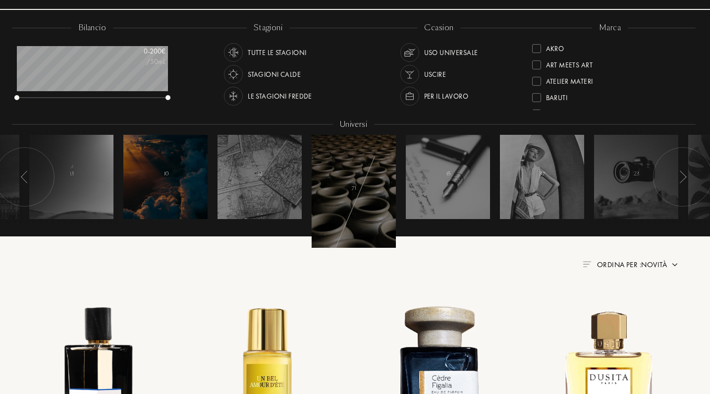
click at [179, 190] on div at bounding box center [165, 177] width 84 height 84
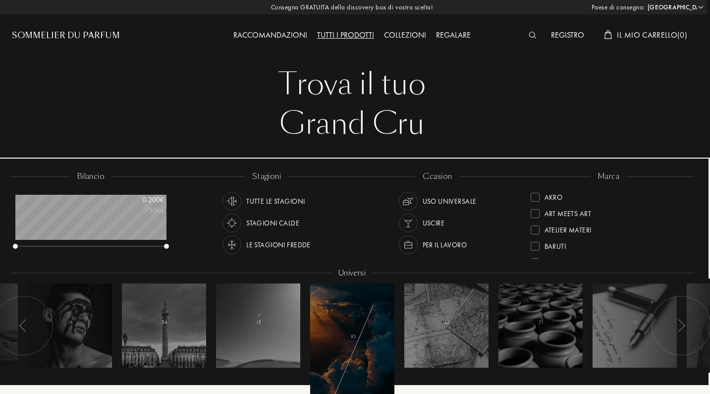
scroll to position [0, 3]
click at [533, 38] on img at bounding box center [531, 35] width 7 height 7
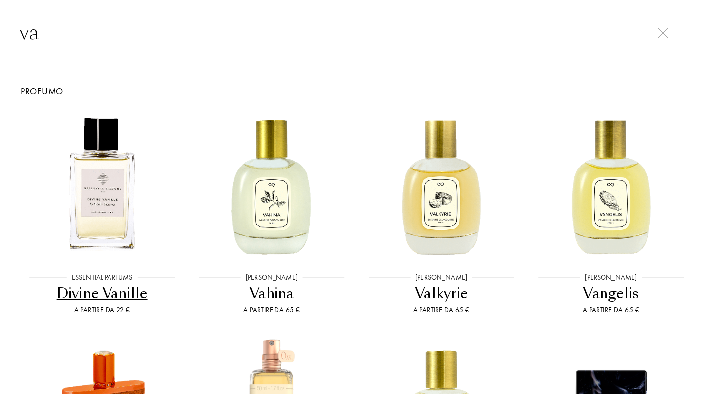
type input "v"
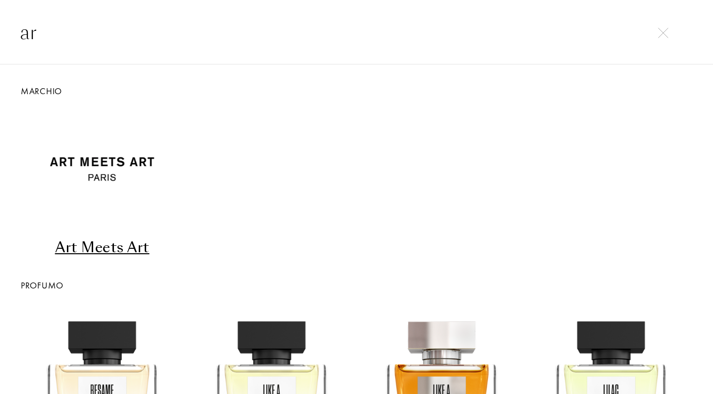
type input "a"
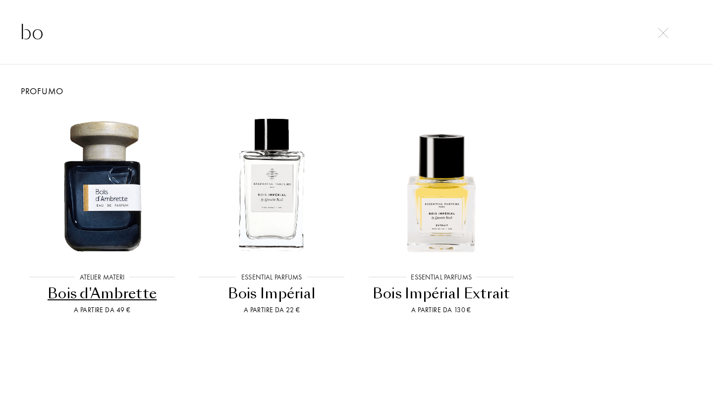
type input "b"
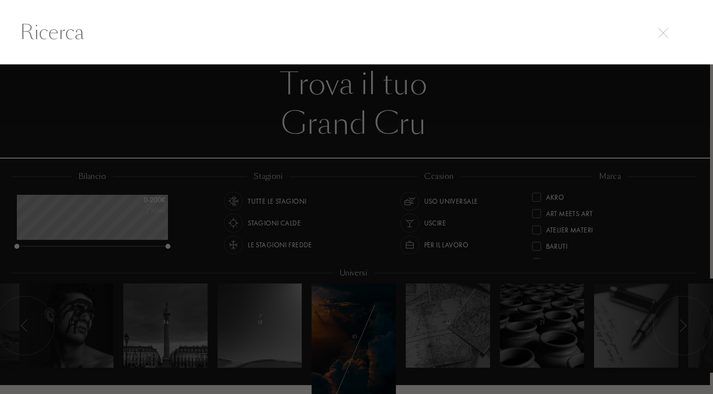
click at [348, 52] on div at bounding box center [356, 32] width 713 height 64
click at [322, 21] on input "text" at bounding box center [356, 32] width 713 height 30
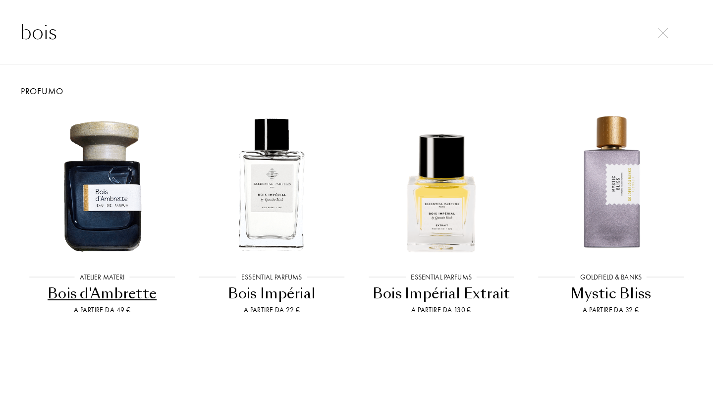
click at [671, 34] on input "bois" at bounding box center [356, 32] width 713 height 30
type input "bois"
click at [666, 34] on img at bounding box center [663, 33] width 10 height 10
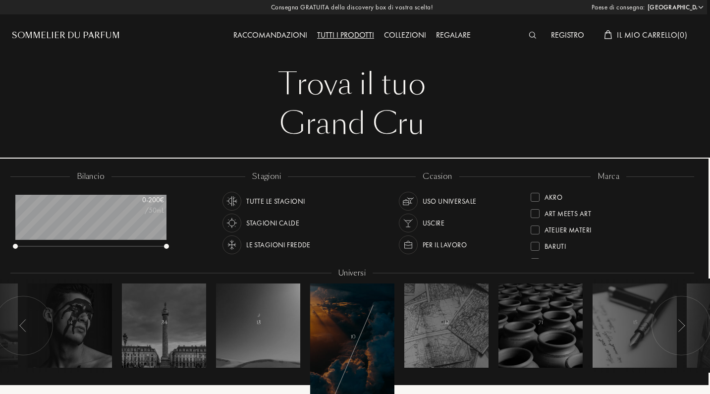
click at [534, 35] on img at bounding box center [531, 35] width 7 height 7
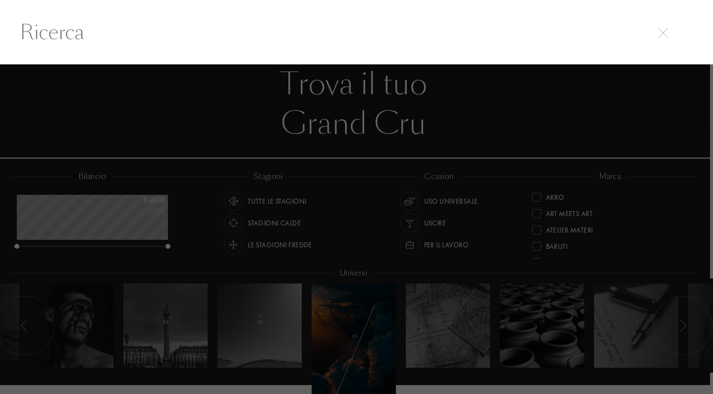
click at [463, 34] on input "text" at bounding box center [356, 32] width 713 height 30
paste input "Almond Harmony di The [GEOGRAPHIC_DATA]"
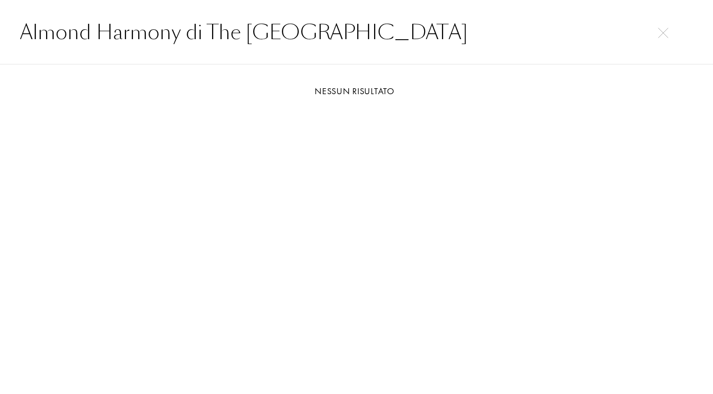
click at [210, 36] on input "Almond Harmony di The [GEOGRAPHIC_DATA]" at bounding box center [356, 32] width 713 height 30
click at [211, 36] on input "Almond Harmony di The [GEOGRAPHIC_DATA]" at bounding box center [356, 32] width 713 height 30
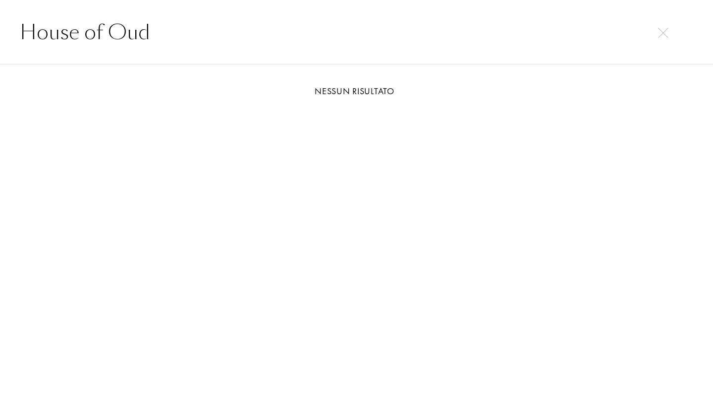
type input "House of Oud"
click at [664, 30] on img at bounding box center [663, 33] width 10 height 10
